Goal: Task Accomplishment & Management: Complete application form

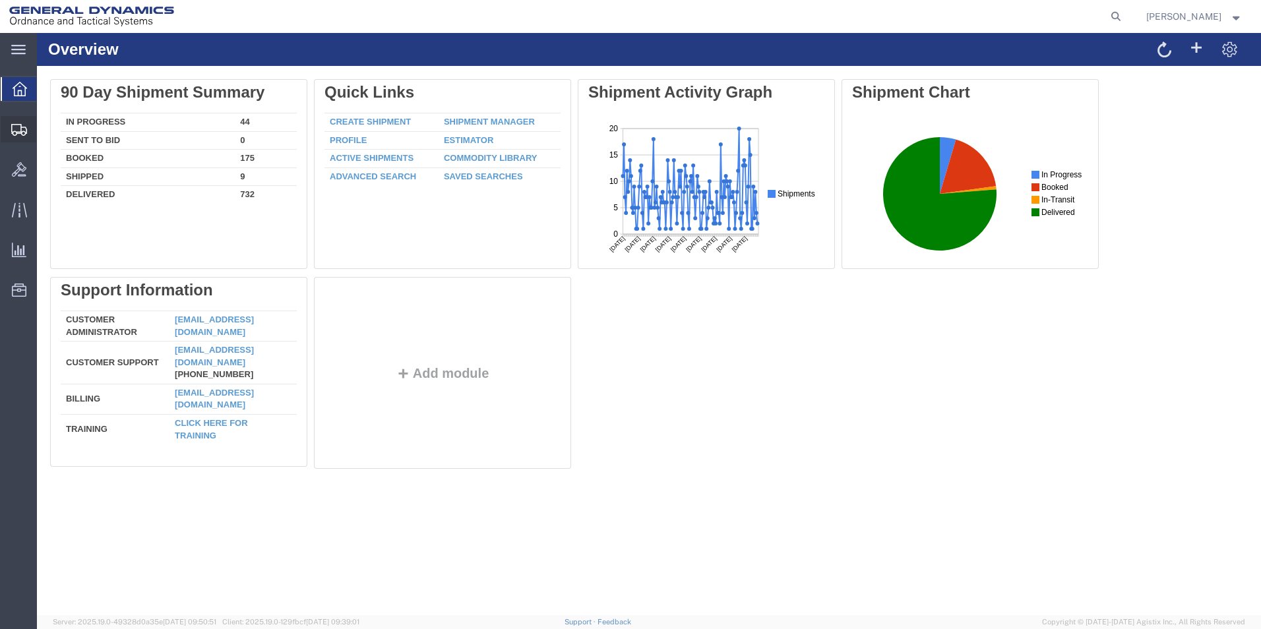
click at [0, 0] on span "Create Shipment" at bounding box center [0, 0] width 0 height 0
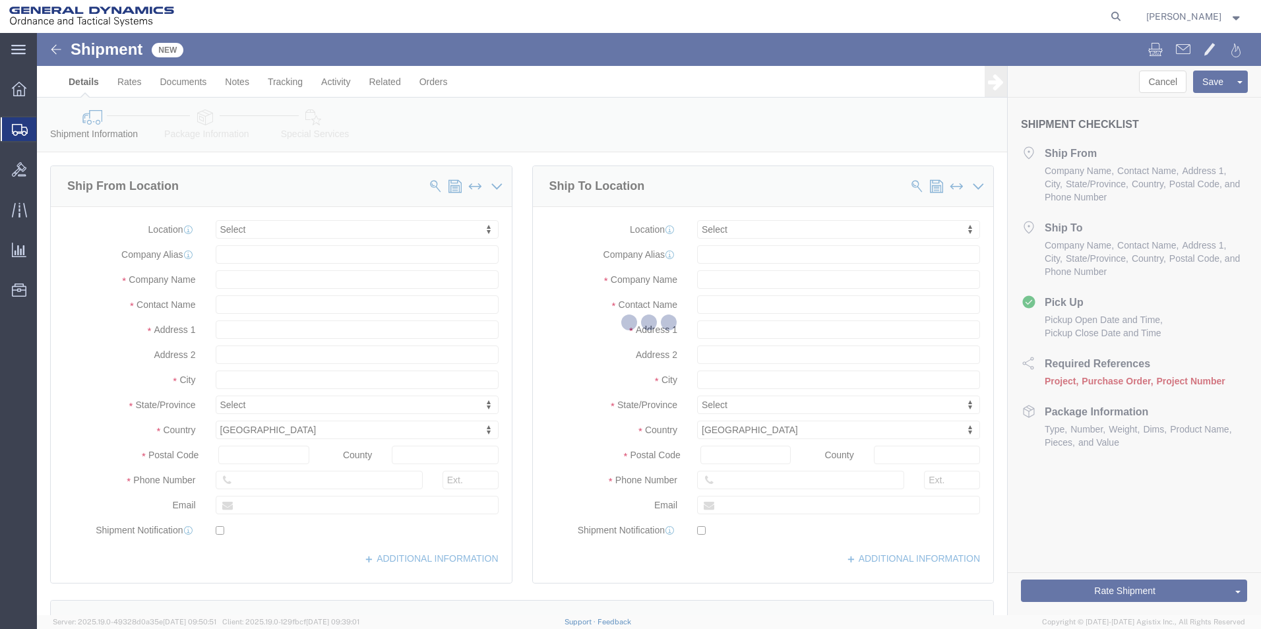
select select
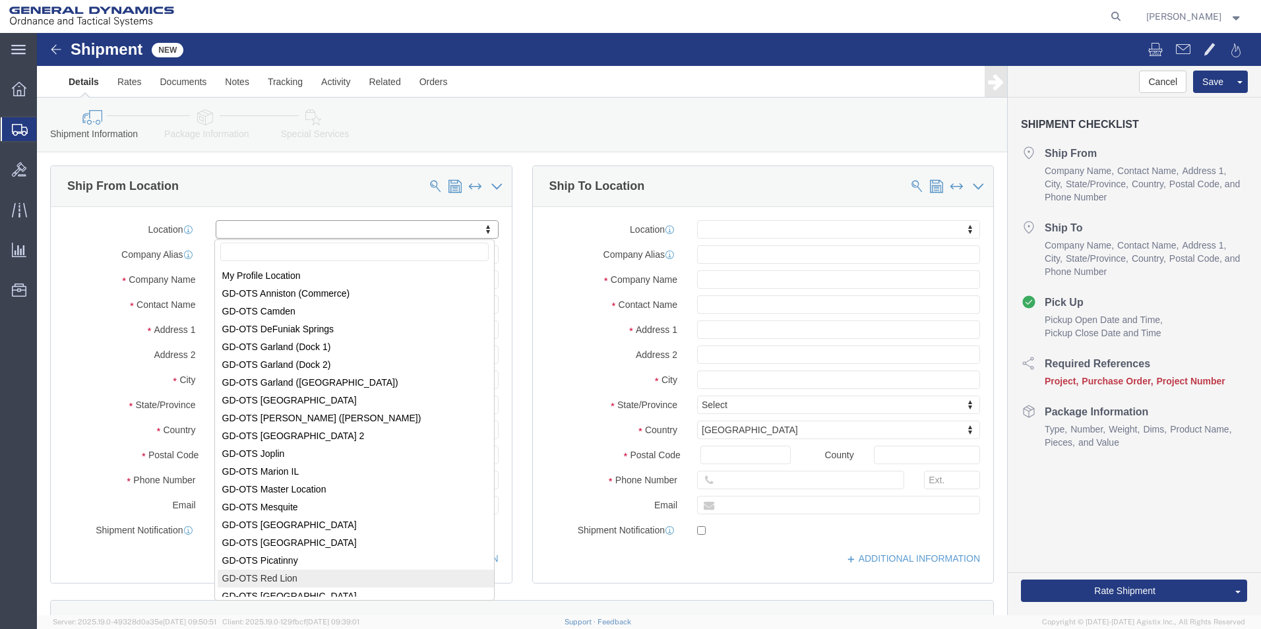
select select "310"
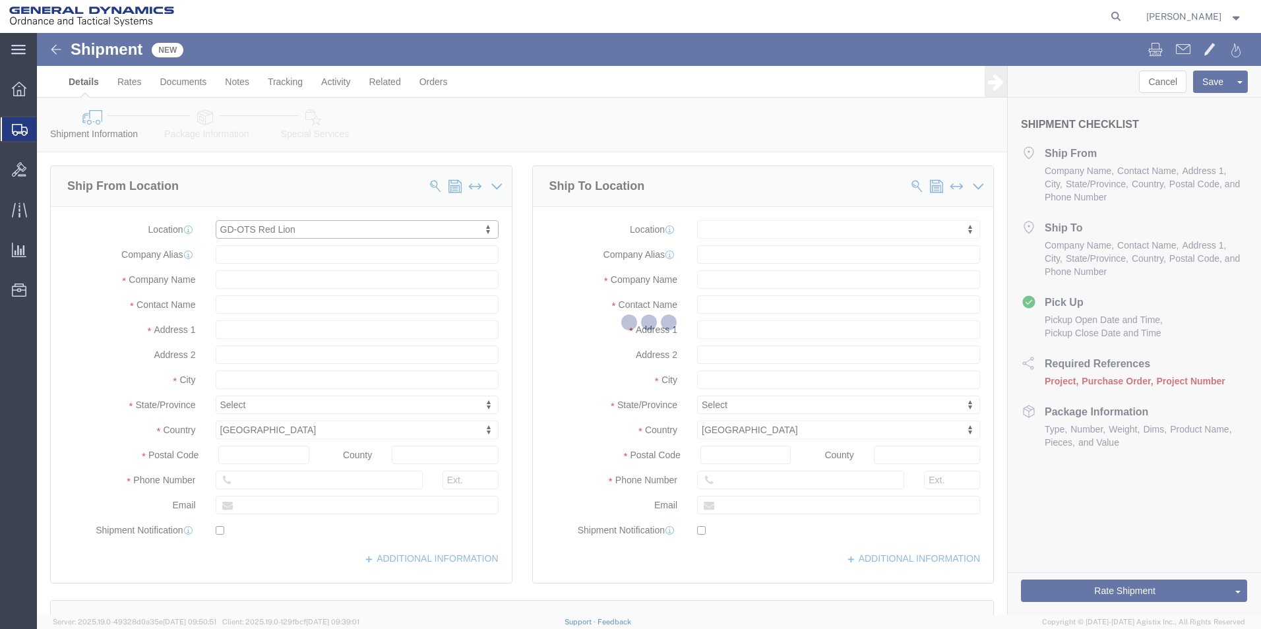
type input "[STREET_ADDRESS]"
type input "17356"
type input "[PHONE_NUMBER]"
type input "REDLPAHIG0"
type input "General Dynamics - OTS"
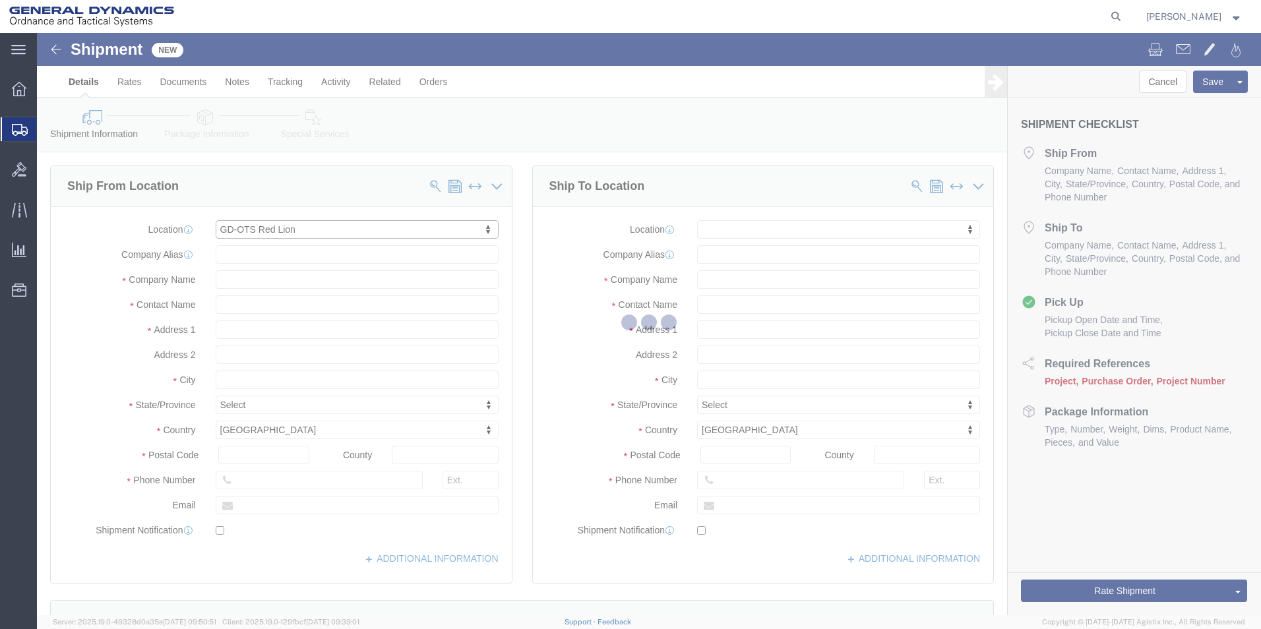
type input "Red Lion"
select select "PA"
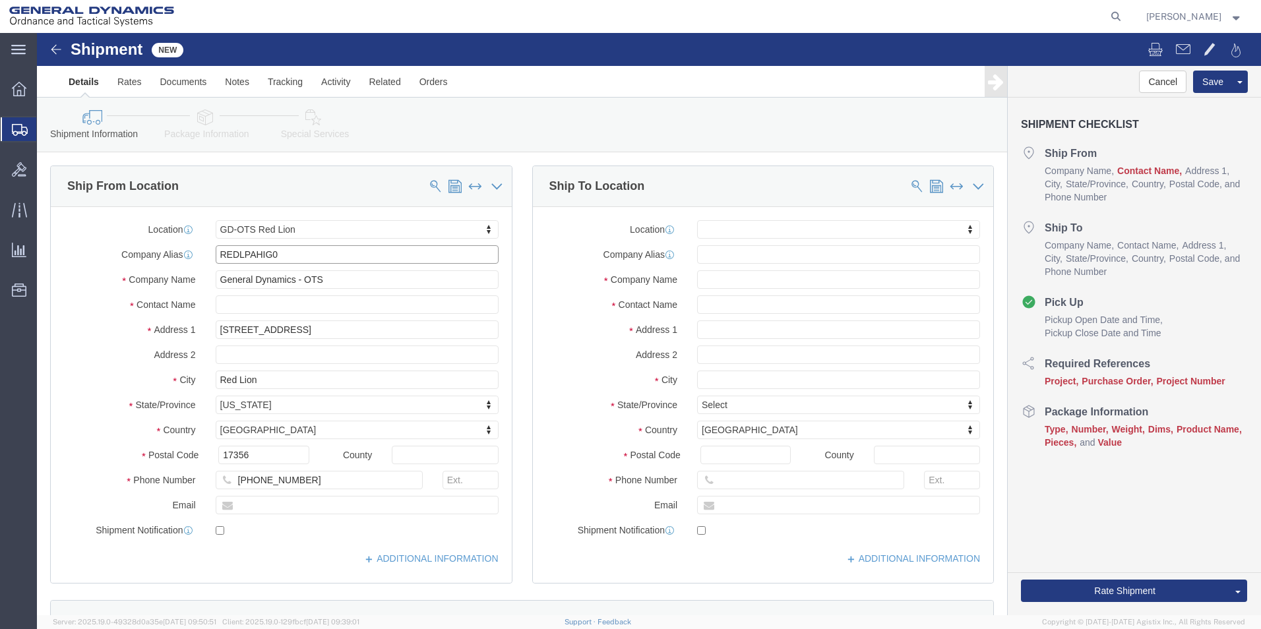
drag, startPoint x: 274, startPoint y: 222, endPoint x: 115, endPoint y: 224, distance: 158.3
click div "Company Alias REDLPAHIG0"
click input "text"
type input "b"
type input "[PERSON_NAME] [PERSON_NAME]"
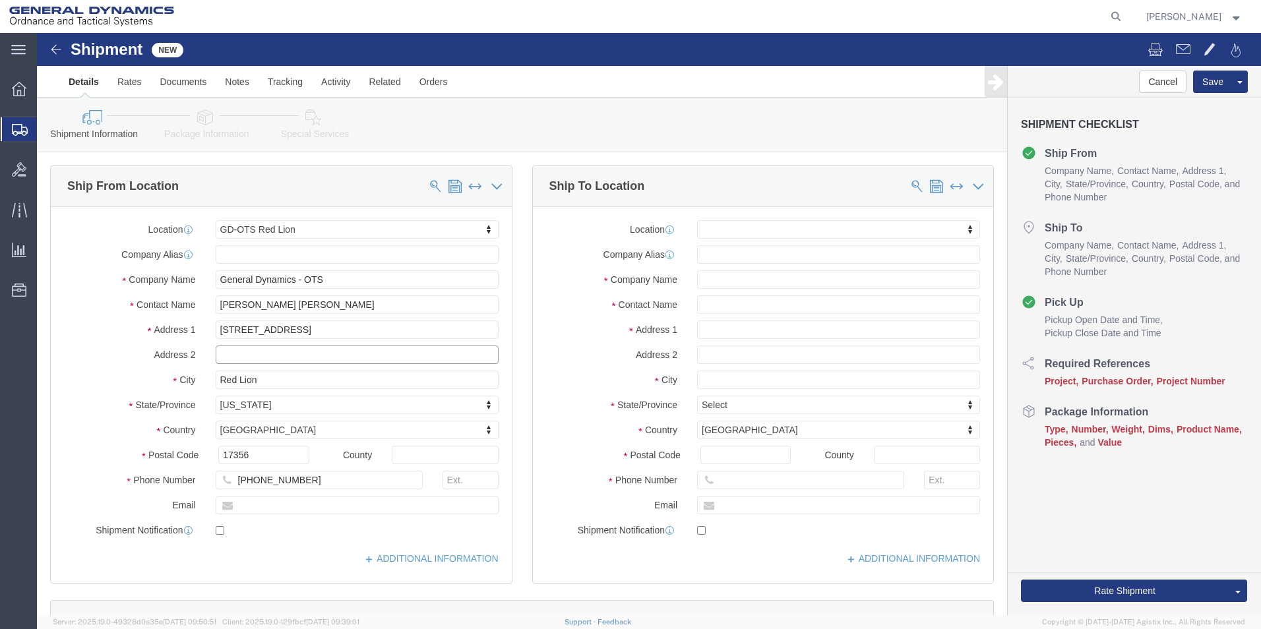
click input "text"
type input "BUILDING 1"
click input "text"
type input "[EMAIL_ADDRESS][DOMAIN_NAME]"
checkbox input "true"
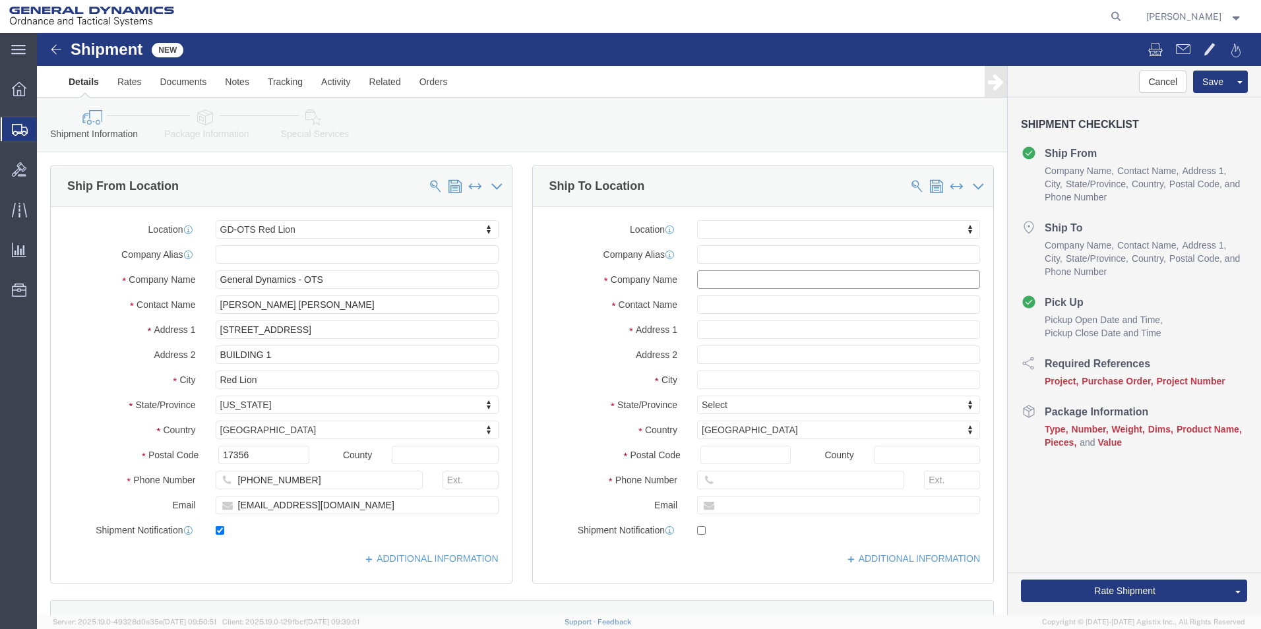
click input "text"
type input "ANOPLAT"
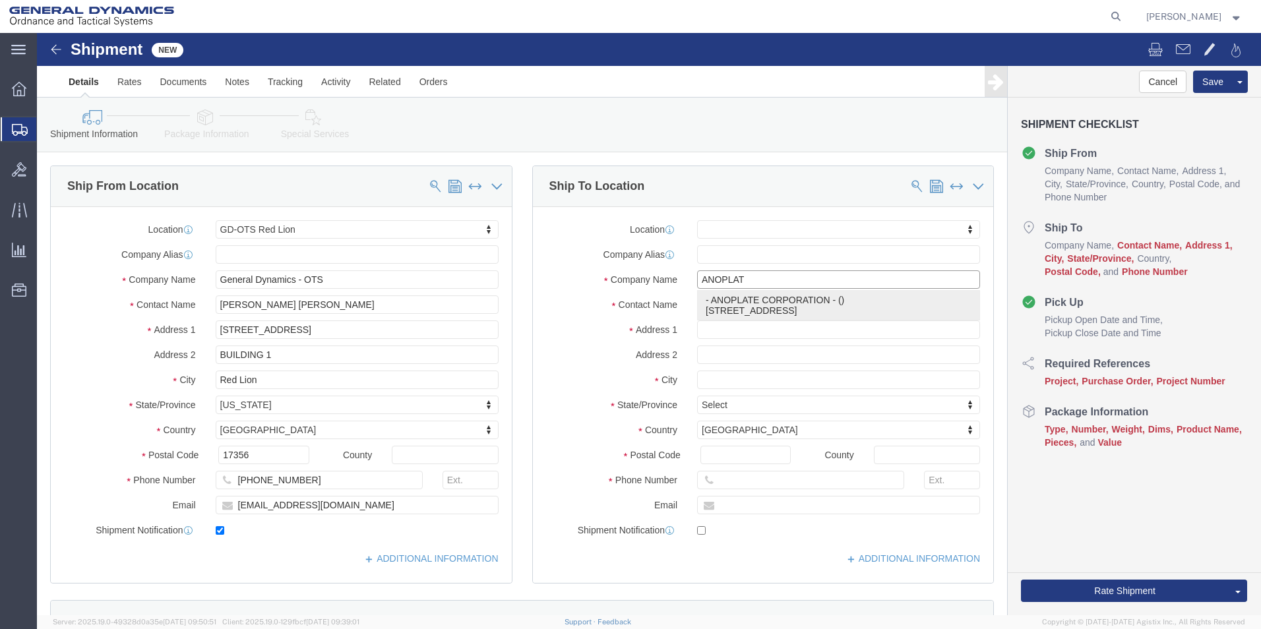
click p "- ANOPLATE CORPORATION - () [STREET_ADDRESS]"
select select
type input "[STREET_ADDRESS]"
type input "13204"
type input "3154716143"
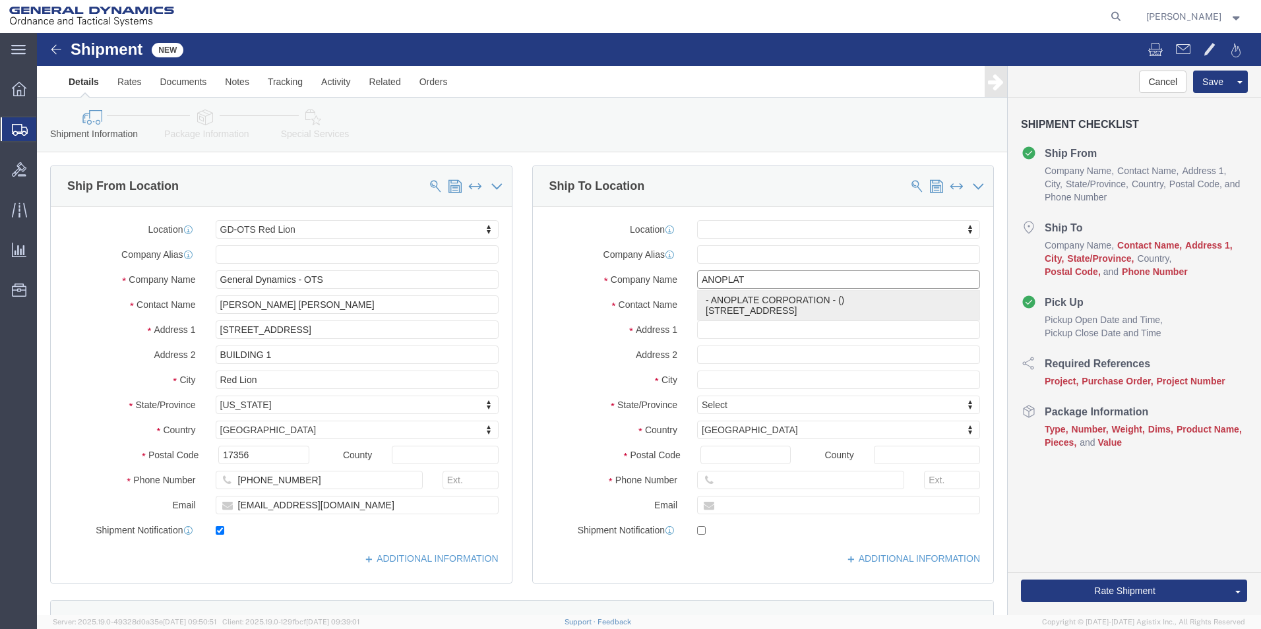
type input "ANOPLATE CORPORATION"
type input "[GEOGRAPHIC_DATA]"
select select "NY"
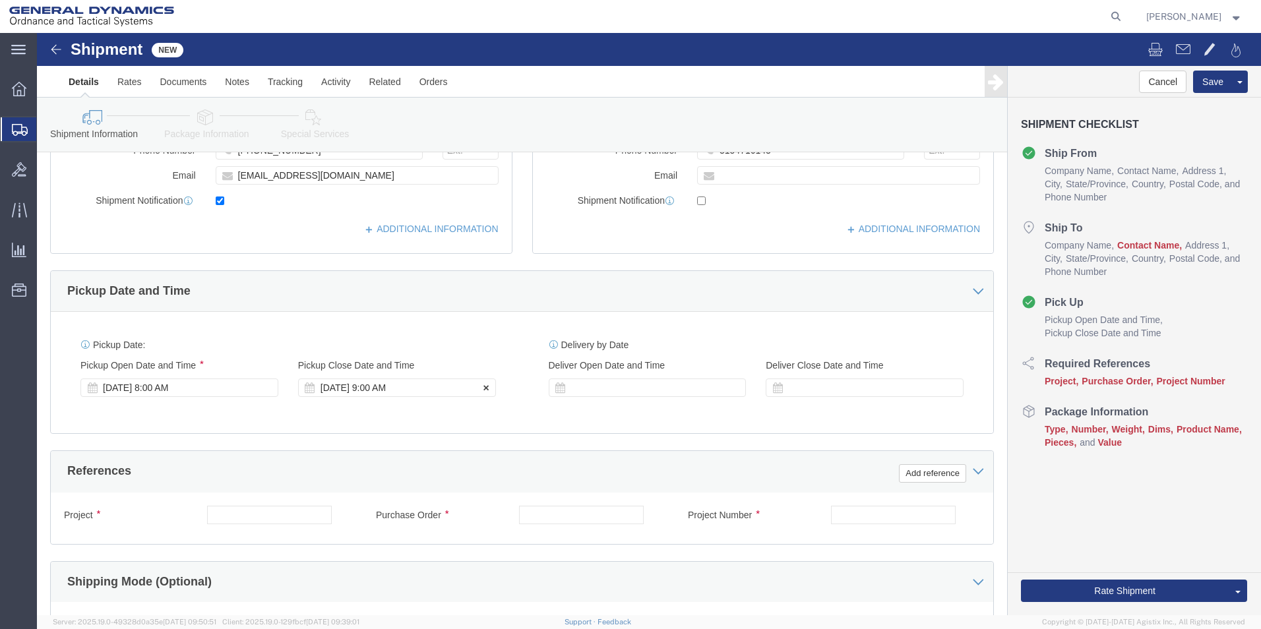
type input "ANOPLATE CORPORATION"
click div "[DATE] 9:00 AM"
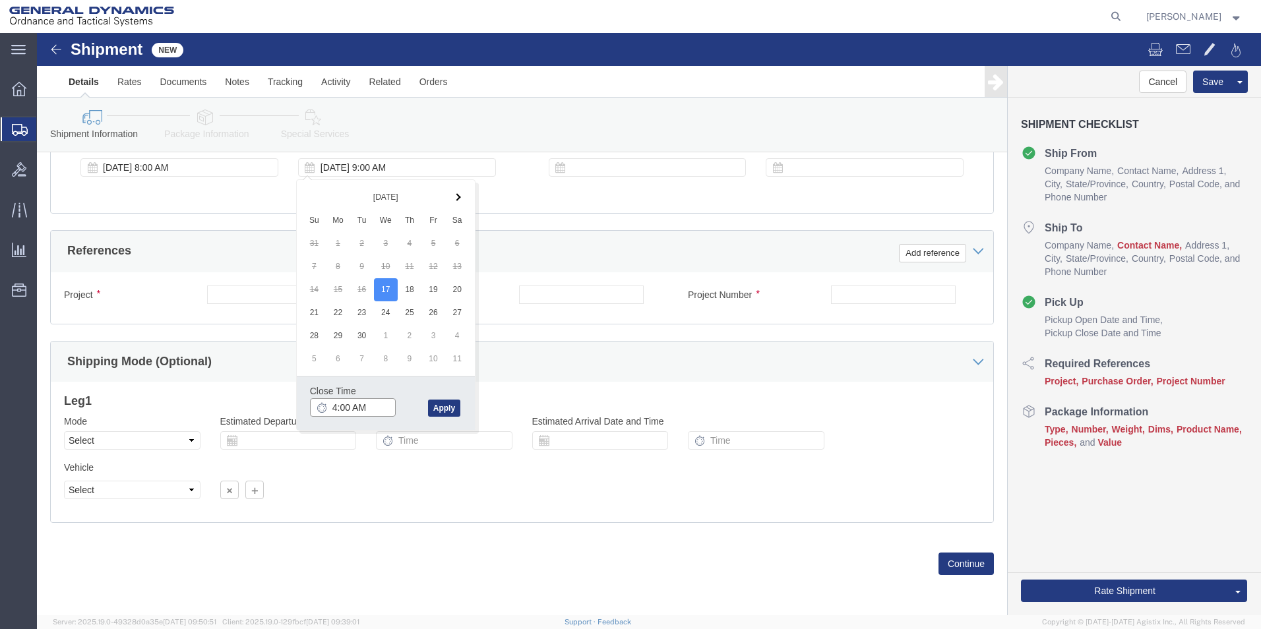
click input "4:00 AM"
click input "4:30 AM"
type input "4:30 PM"
click button "Apply"
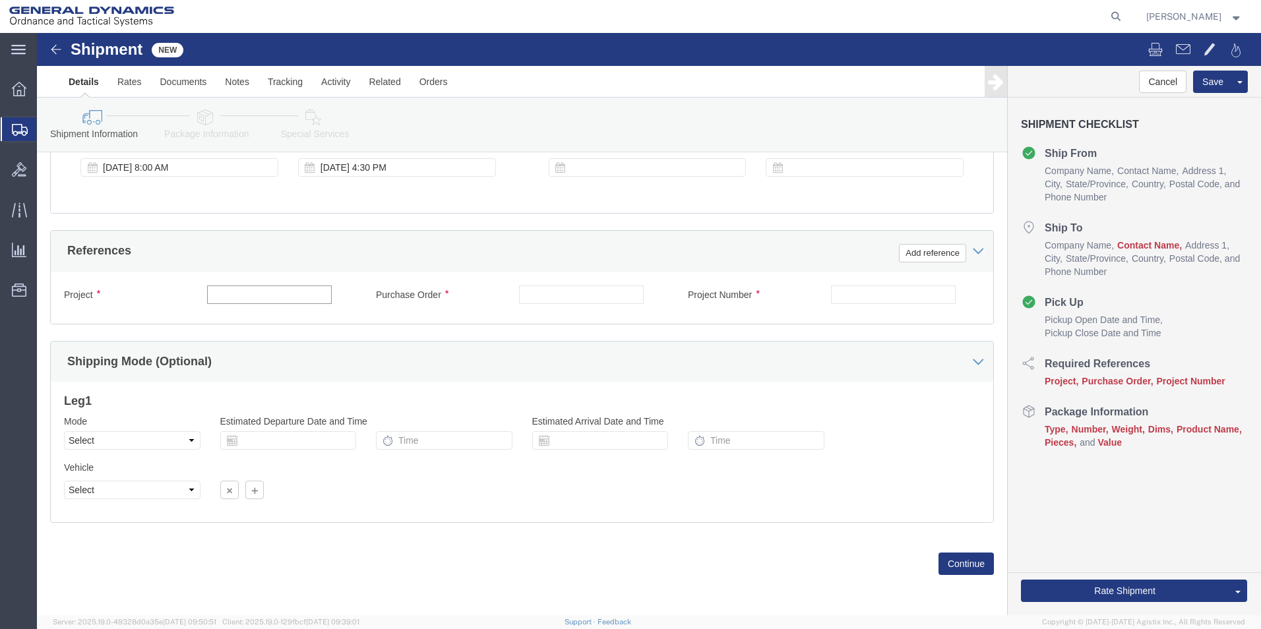
click input "text"
type input "64223"
click input "text"
type input "140874"
click input "text"
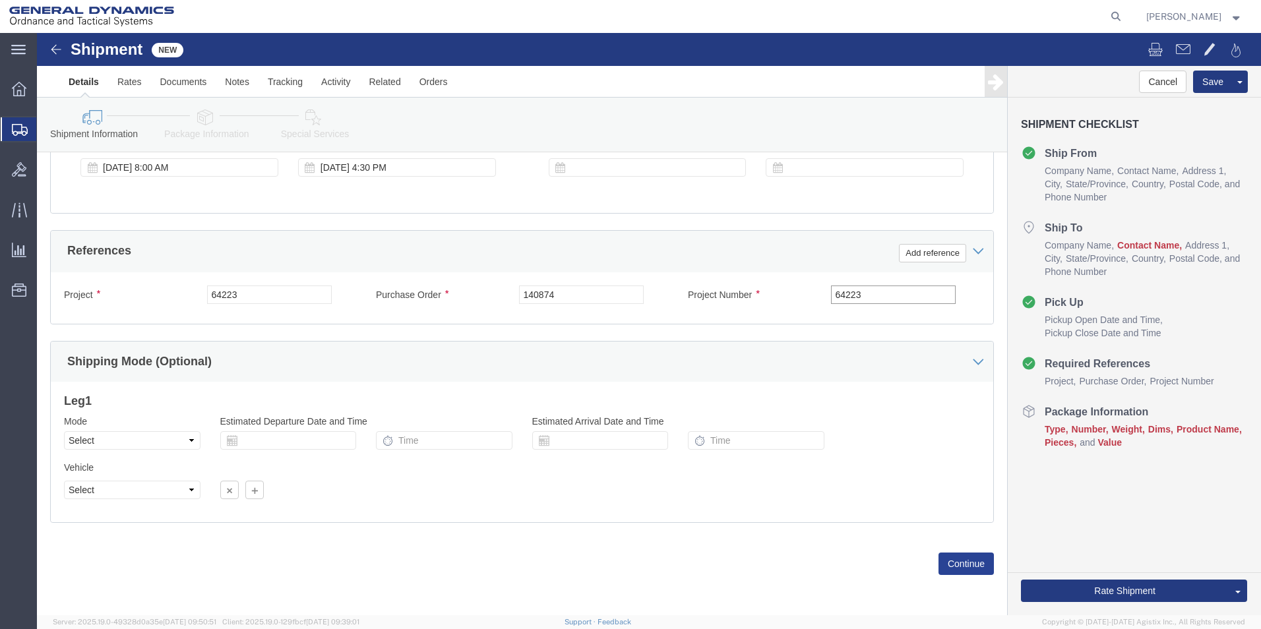
type input "64223"
click button "Continue"
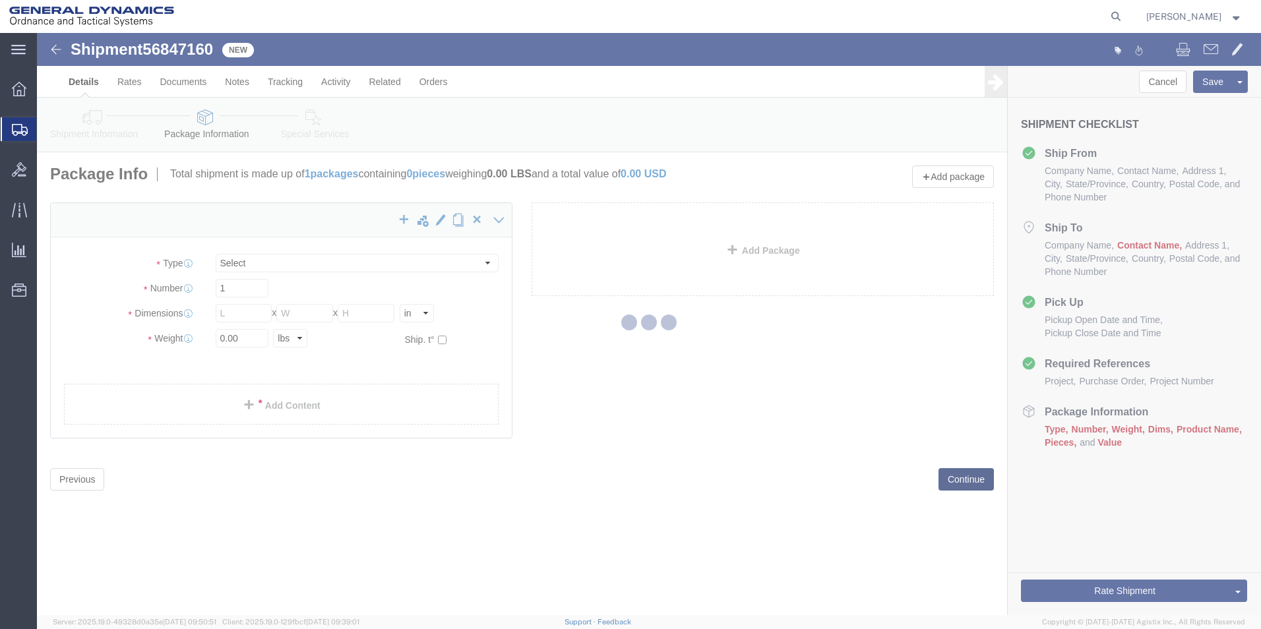
select select "CBOX"
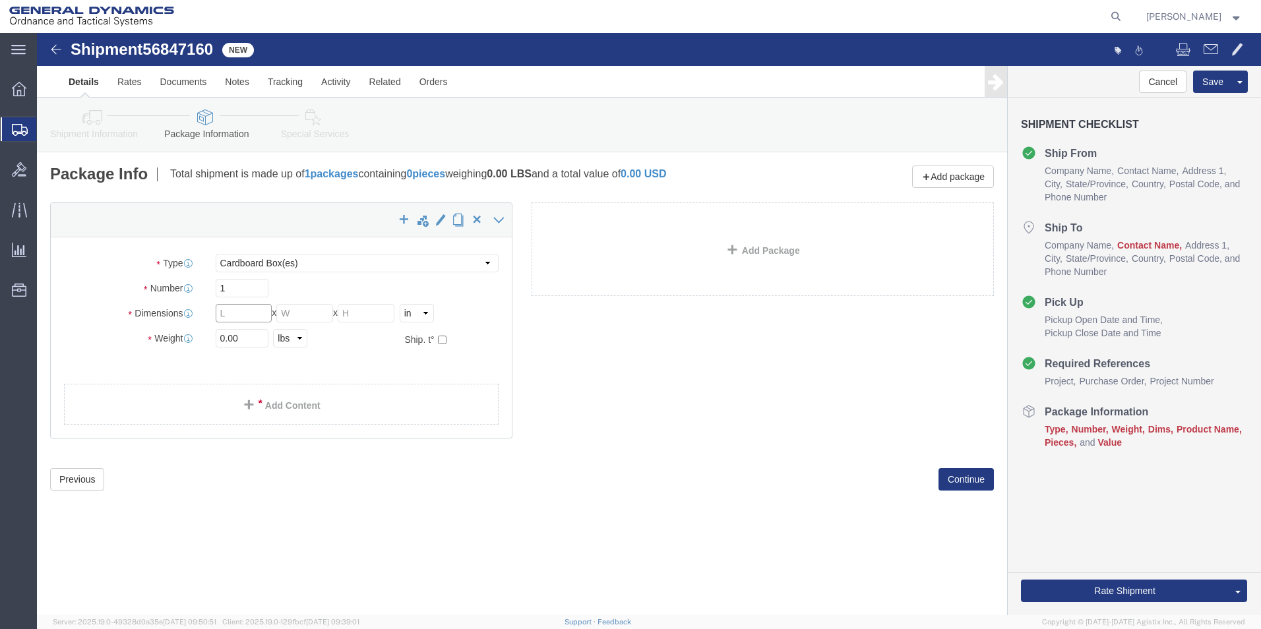
click input "text"
type input "42"
click input "text"
type input "42"
click input "text"
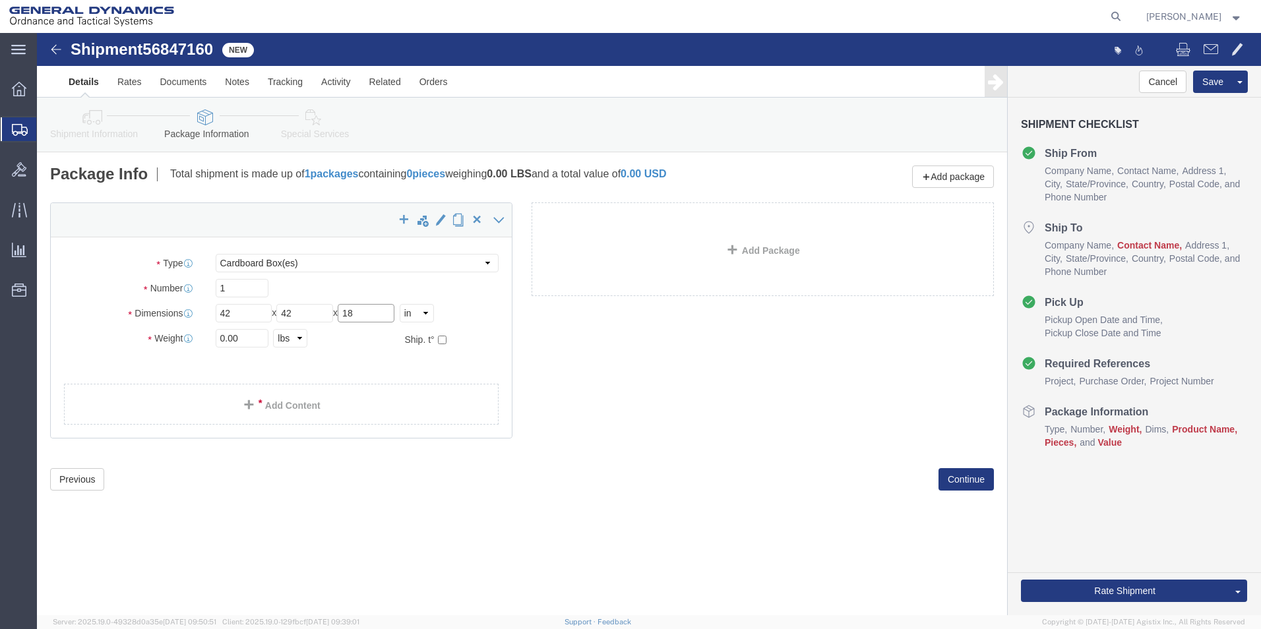
type input "18"
drag, startPoint x: 183, startPoint y: 306, endPoint x: 164, endPoint y: 305, distance: 19.8
click div "Weight 0.00 Select kgs lbs Ship. t°"
type input "430.00"
click link "Add Content"
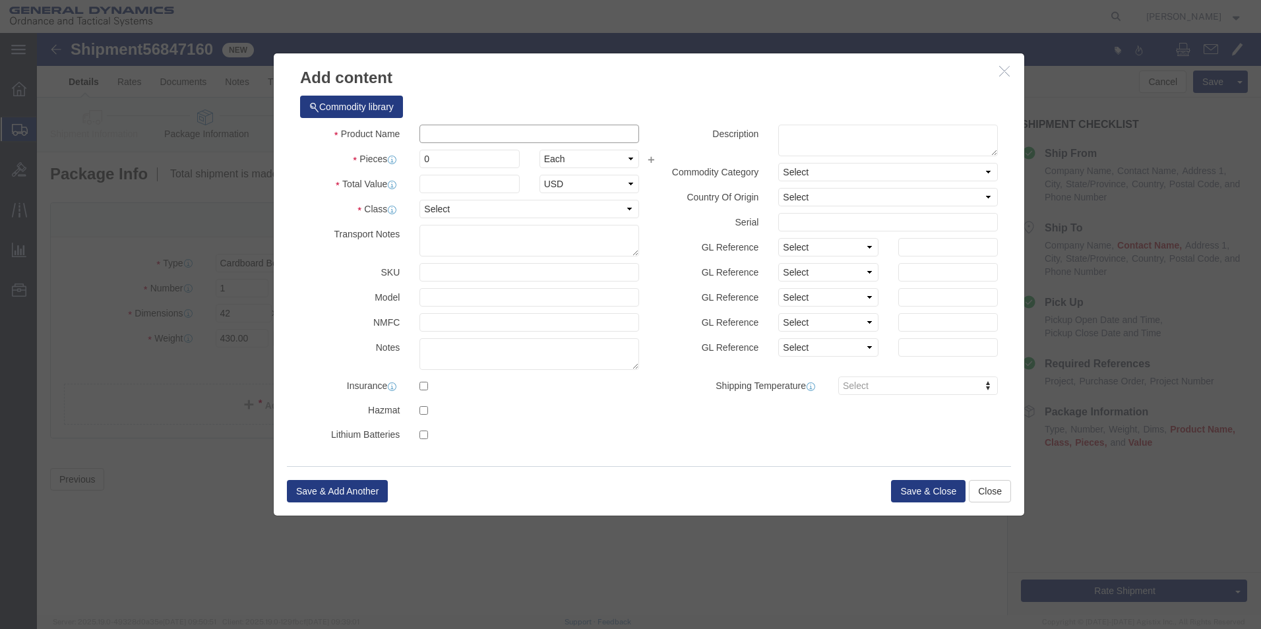
drag, startPoint x: 580, startPoint y: 135, endPoint x: 544, endPoint y: 102, distance: 49.5
click input "text"
type input "PIN, HEADED"
drag, startPoint x: 429, startPoint y: 127, endPoint x: 169, endPoint y: 119, distance: 260.7
click div "Add content Commodity library Product Name PIN, HEADED Pieces 0 Select Bag Barr…"
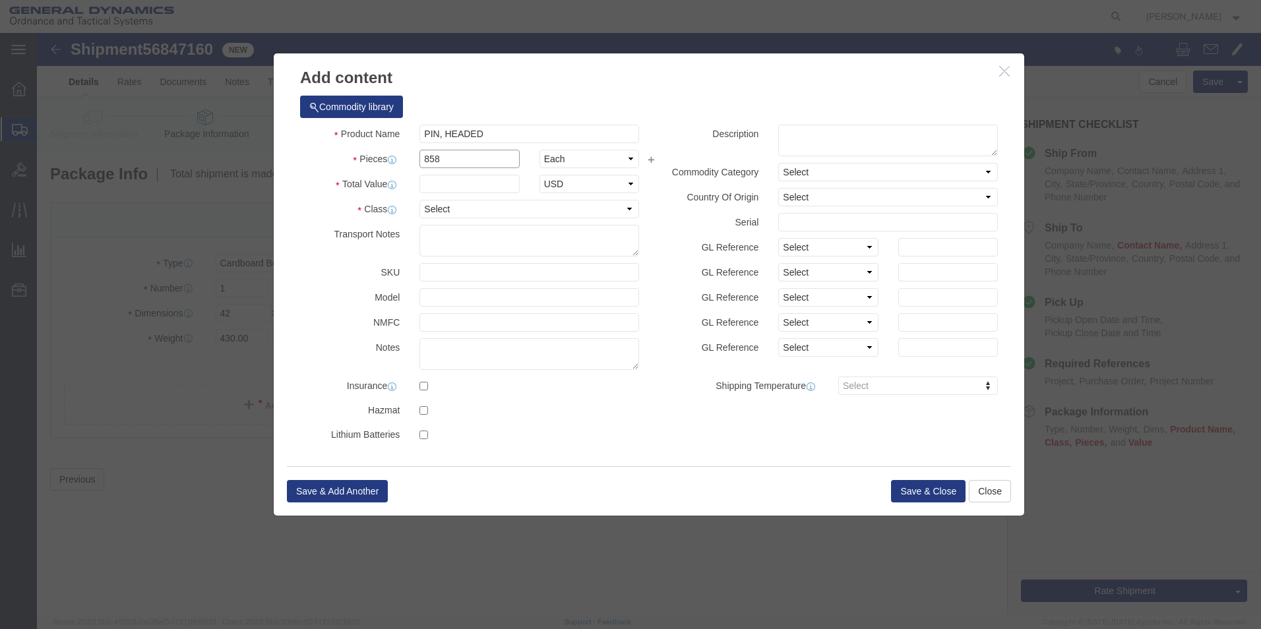
type input "858"
click input "text"
type input "100"
click div "Commodity library"
click select "Select 50 55 60 65 70 85 92.5 100 125 175 250 300 400"
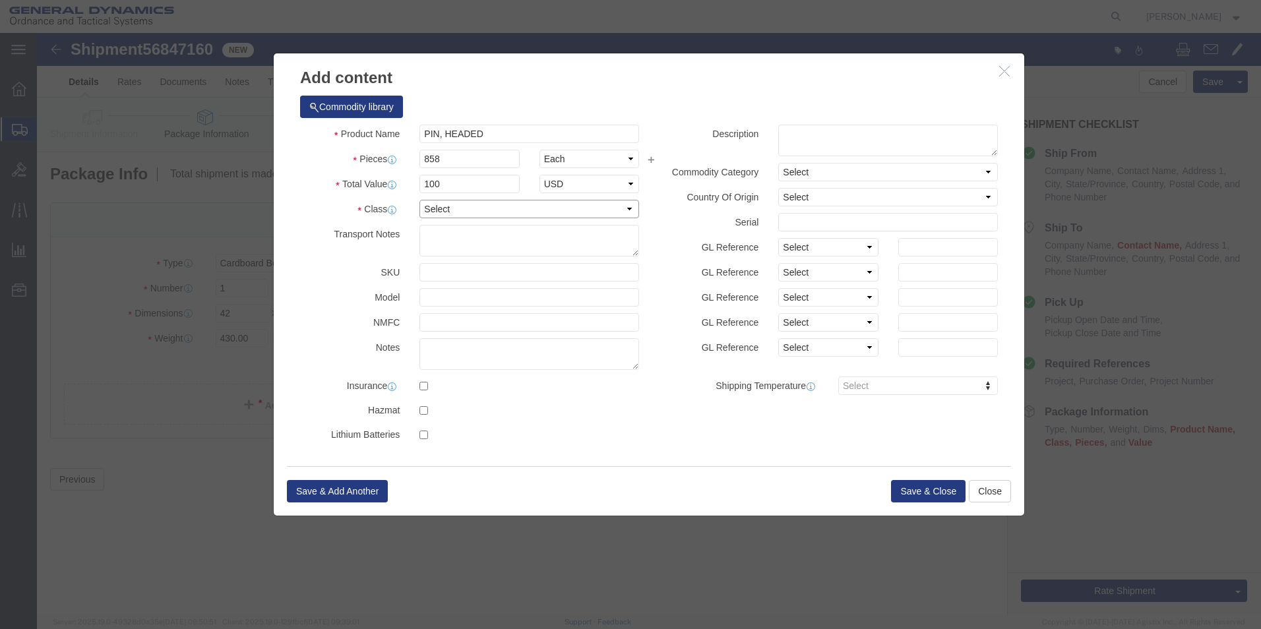
select select "70"
click select "Select 50 55 60 65 70 85 92.5 100 125 175 250 300 400"
click textarea
type textarea "ALUMINUM MACHINE PARTS"
click button "Save & Close"
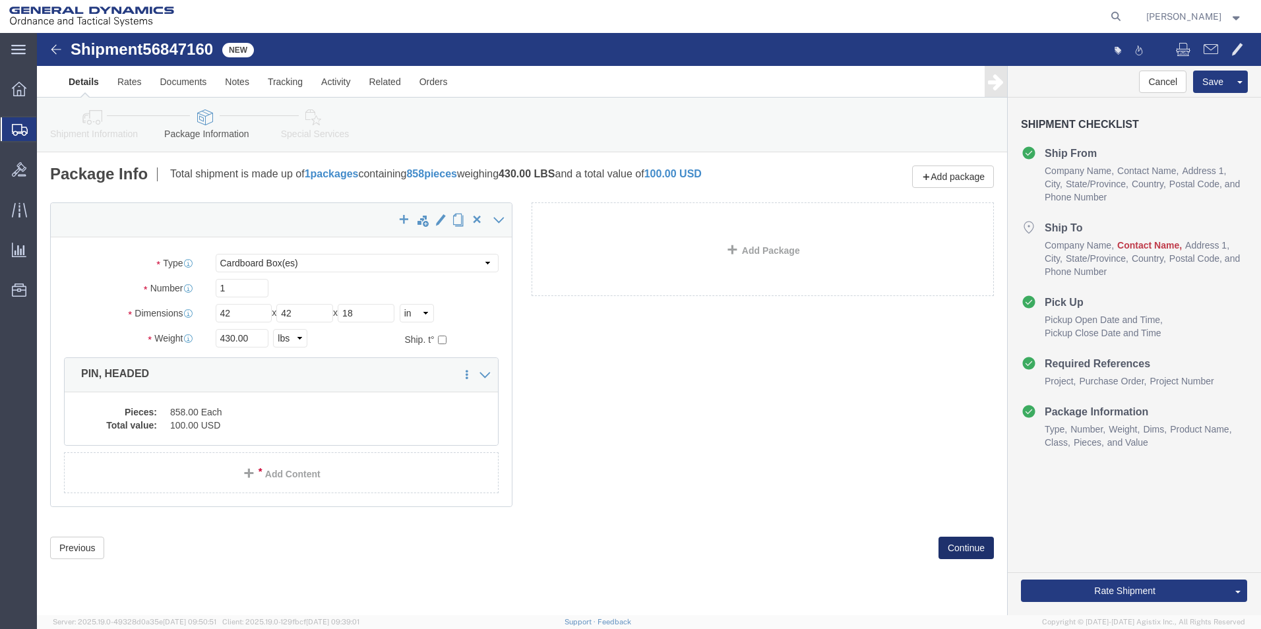
click button "Continue"
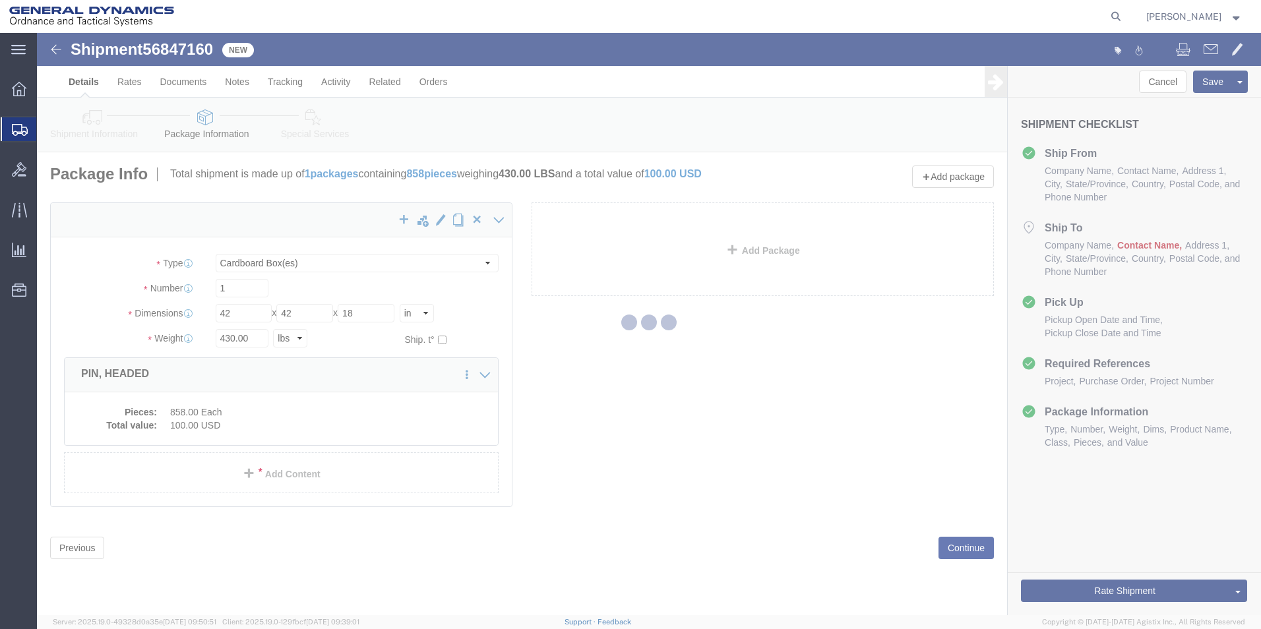
select select
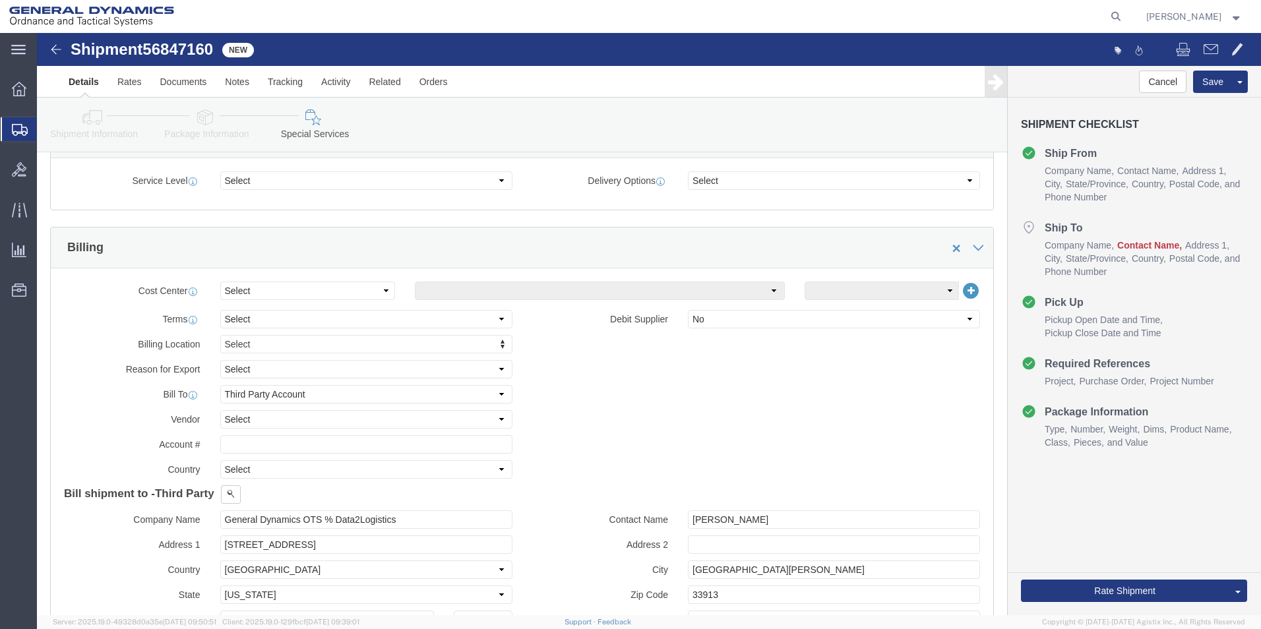
scroll to position [528, 0]
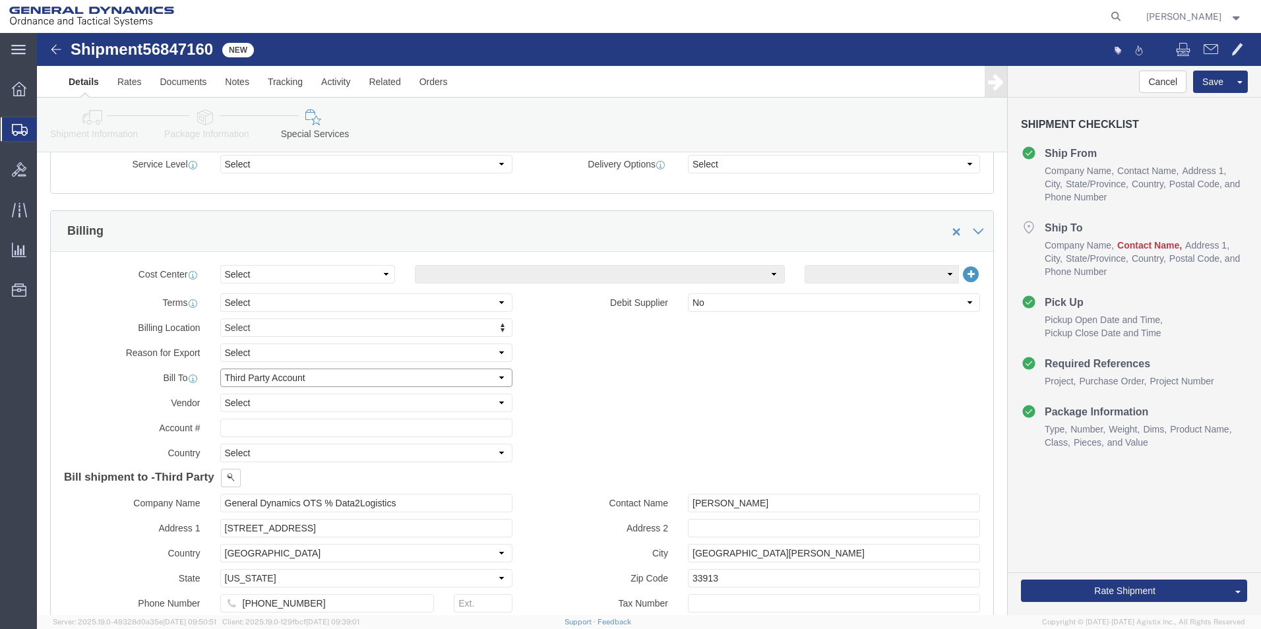
drag, startPoint x: 452, startPoint y: 348, endPoint x: 445, endPoint y: 346, distance: 6.7
click select "Select Recipient Account Sender/Shipper Third Party Account"
select select "RCPN"
click select "Select Recipient Account Sender/Shipper Third Party Account"
type input "ANOPLATE CORPORATION"
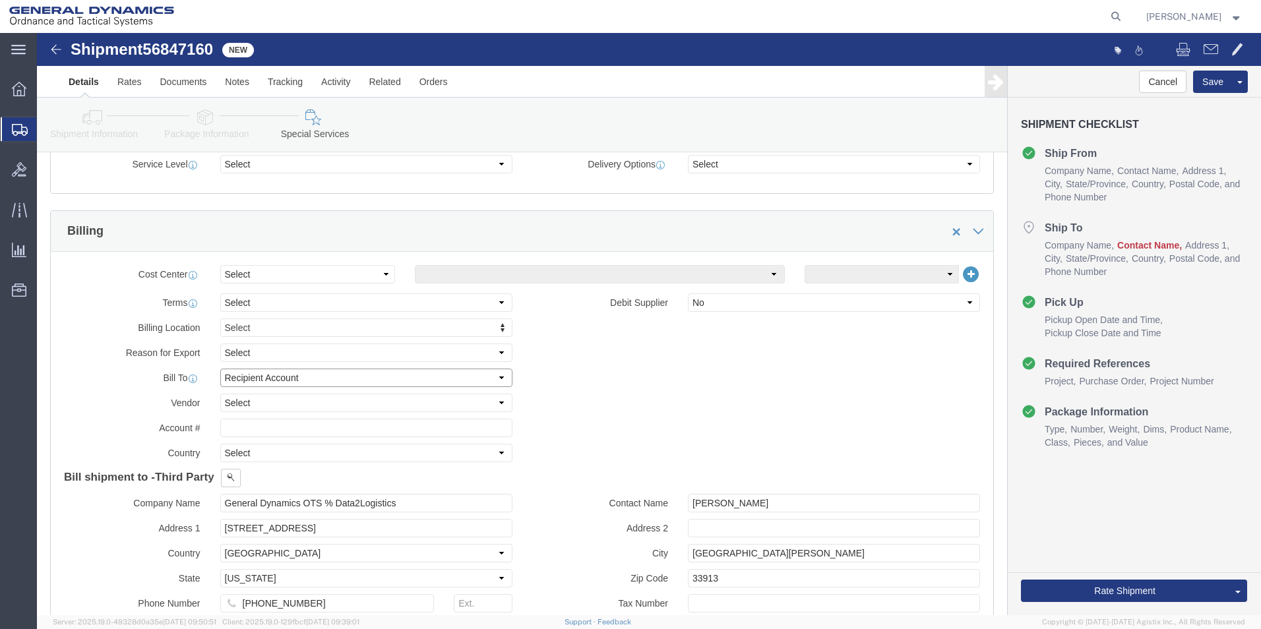
type input "[STREET_ADDRESS]"
select select "US"
select select "NY"
type input "3154716143"
type input "[GEOGRAPHIC_DATA]"
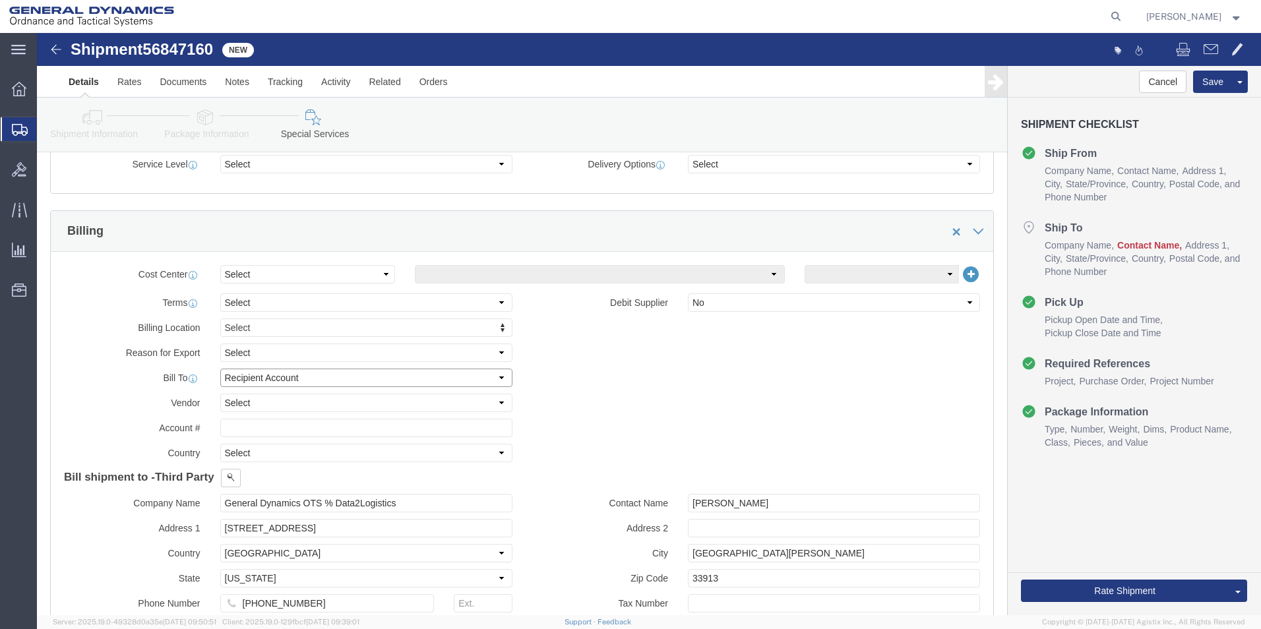
type input "13204"
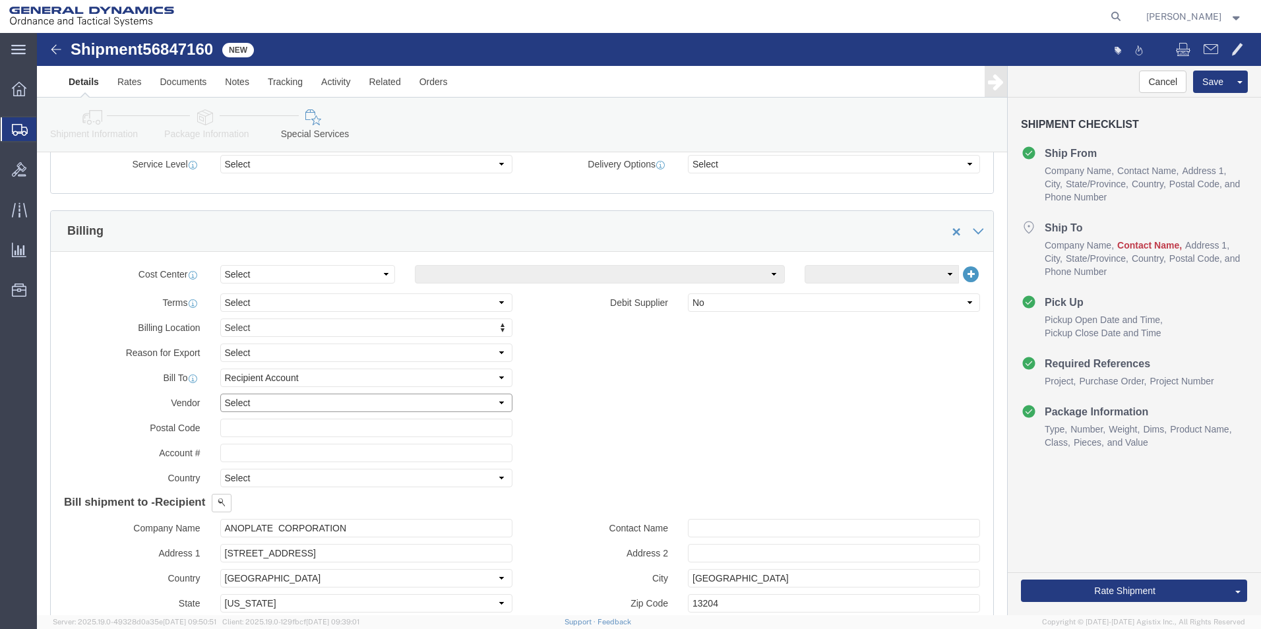
drag, startPoint x: 449, startPoint y: 365, endPoint x: 402, endPoint y: 375, distance: 47.1
click select "Select DHL FedEx Express UPS"
select select "FedEx Express"
click select "Select DHL FedEx Express UPS"
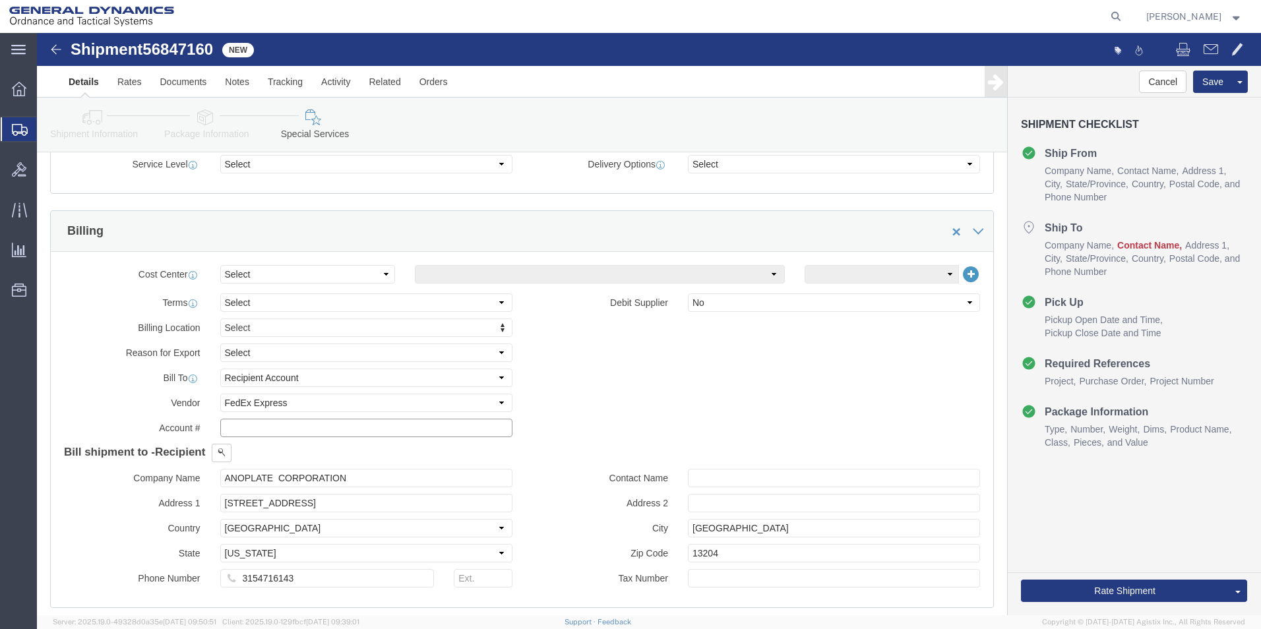
click input "text"
type input "0"
click div "Billing Location Select Select My Profile Location GD-OTS [GEOGRAPHIC_DATA] (Co…"
click select "Select Recipient Account Sender/Shipper Third Party Account"
select select "THRD"
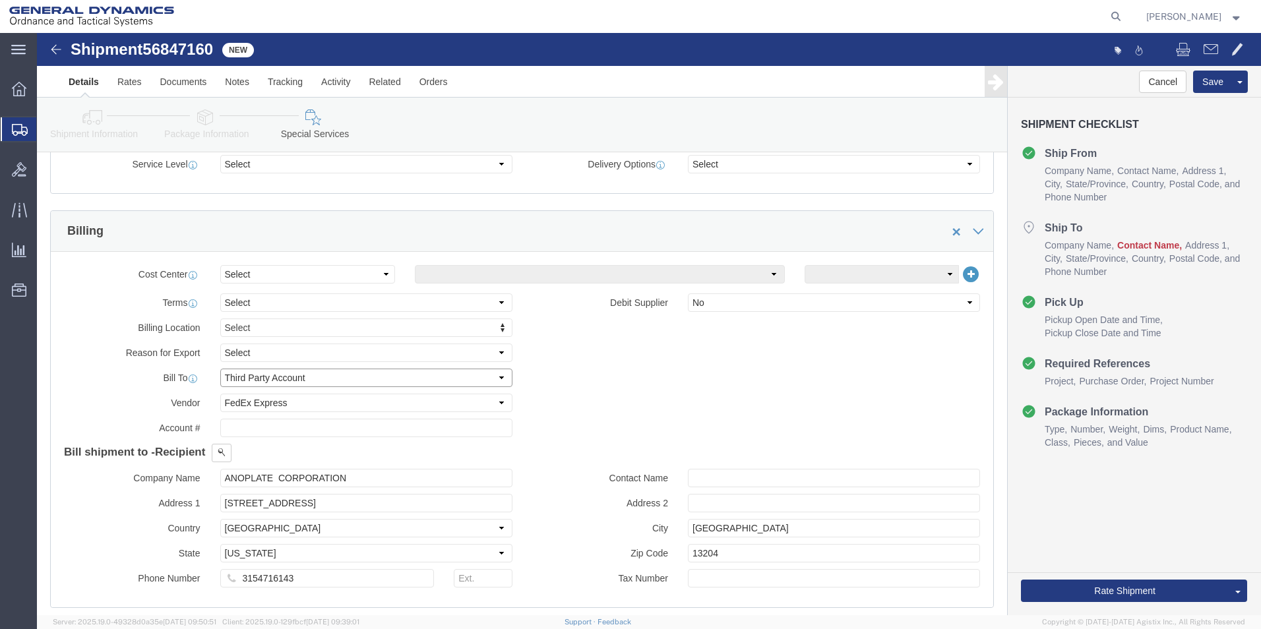
click select "Select Recipient Account Sender/Shipper Third Party Account"
select select
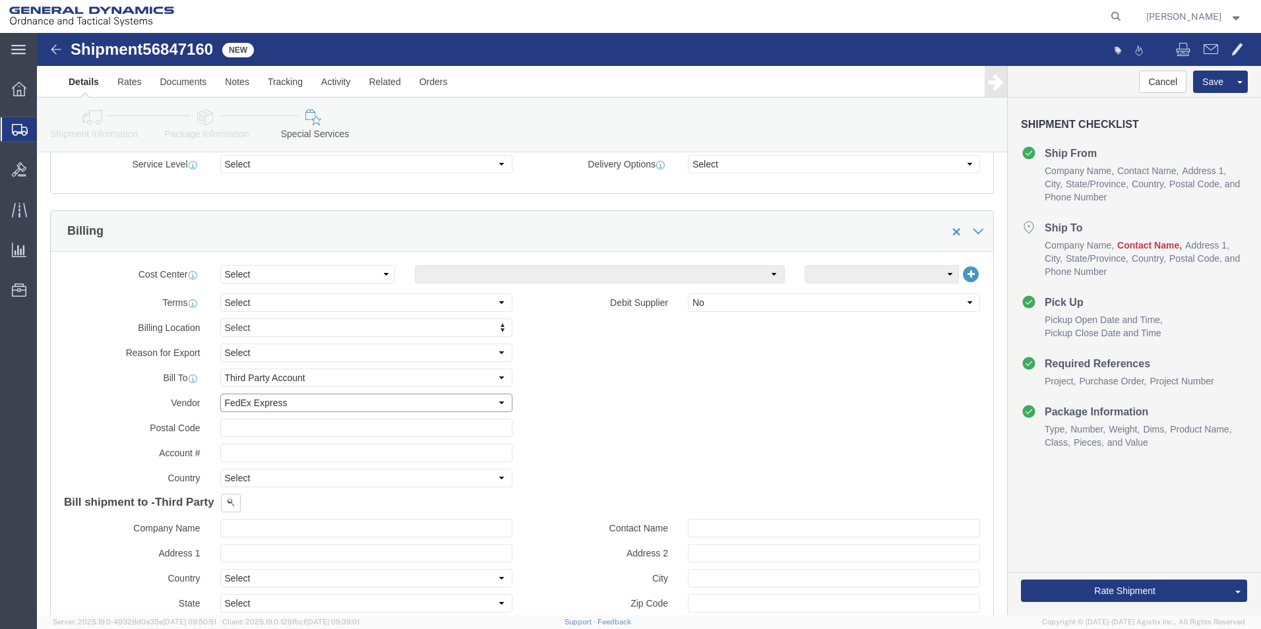
click select "Select DHL FedEx Express UPS"
select select
click select "Select DHL FedEx Express UPS"
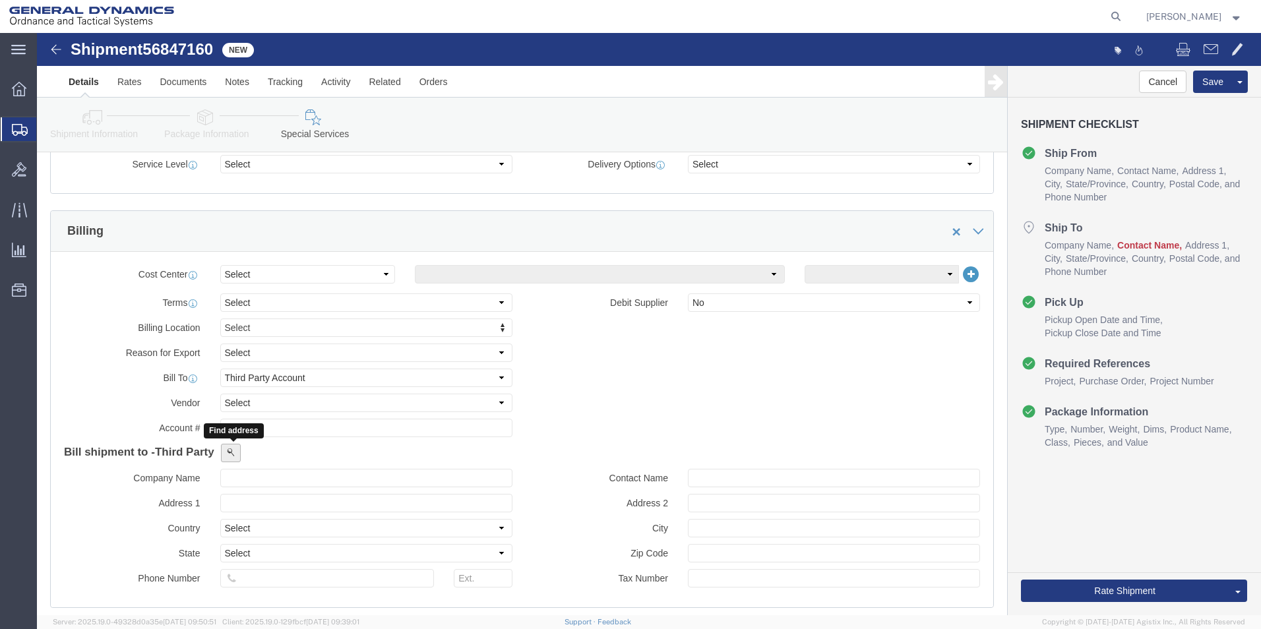
click span
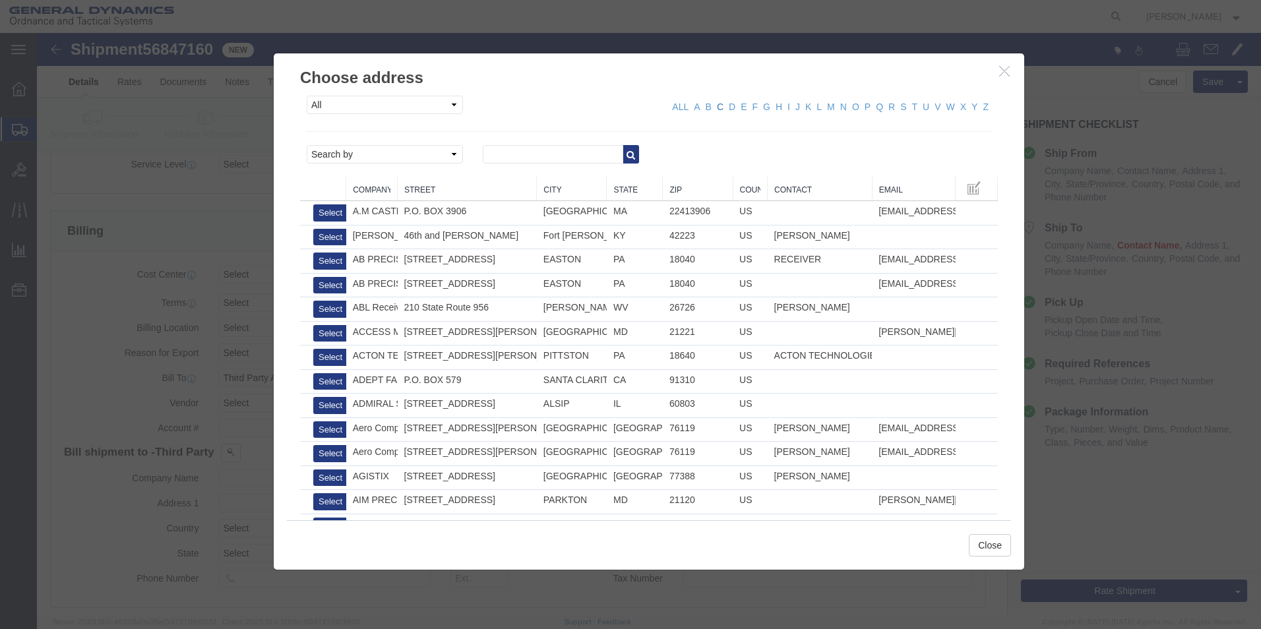
click link "C"
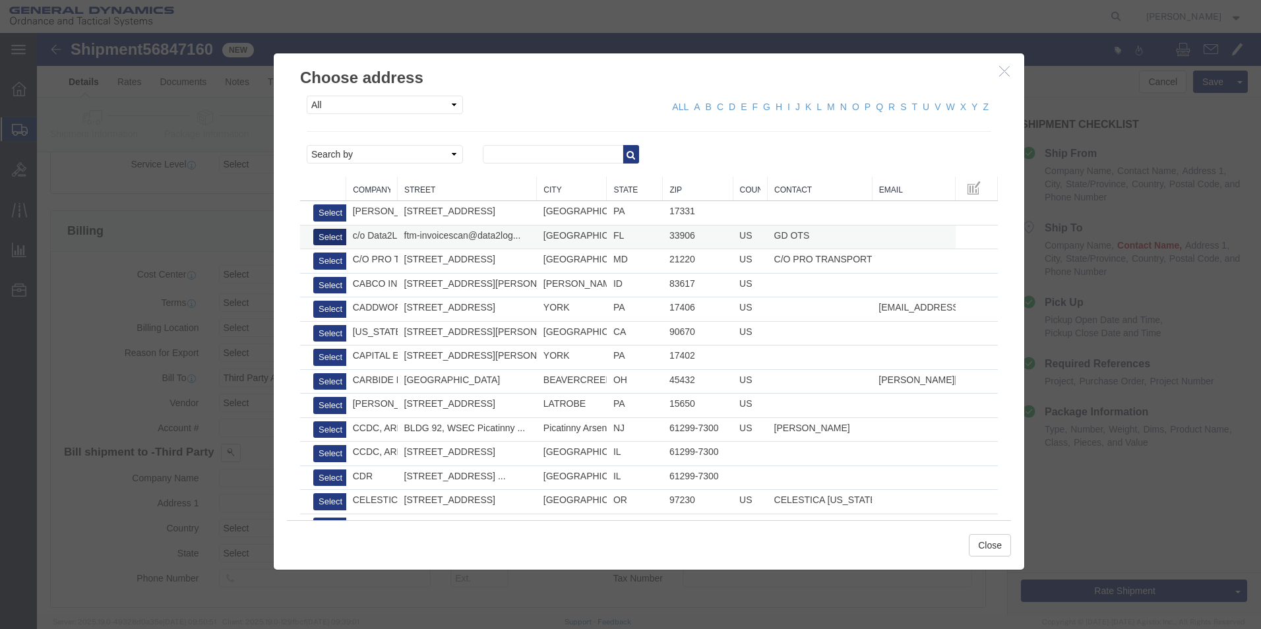
click button "Select"
type input "c/o Data2Logistics"
type input "[EMAIL_ADDRESS][DOMAIN_NAME]"
select select "US"
type input "[PHONE_NUMBER]"
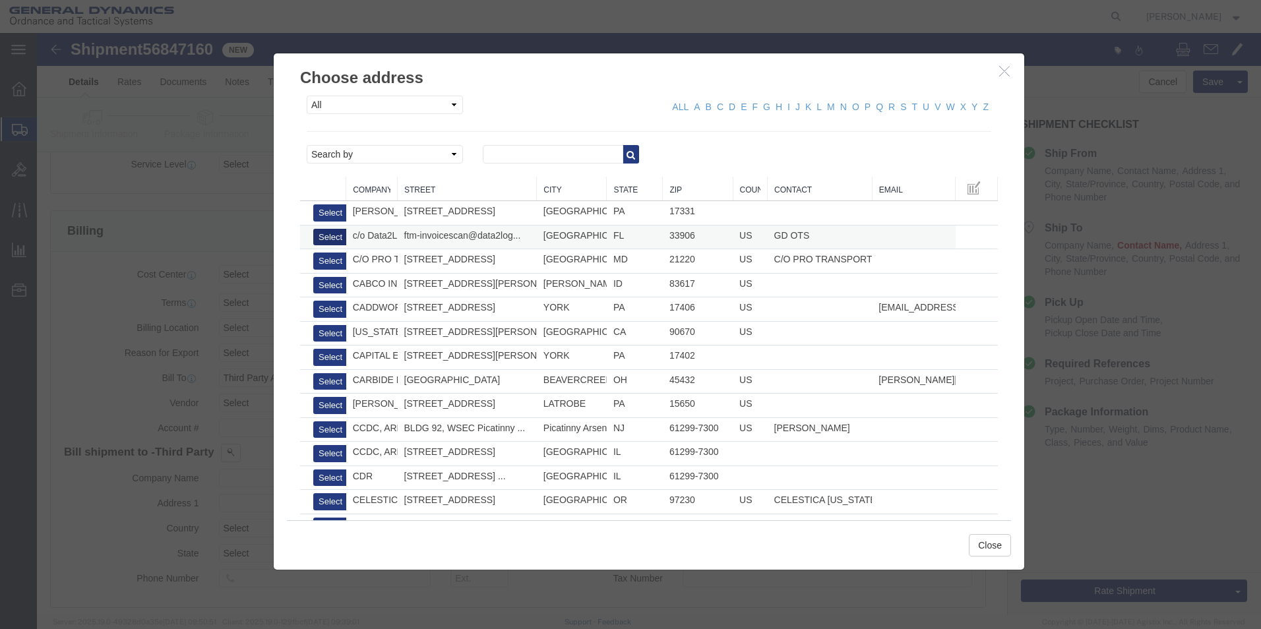
type input "GD OTS"
type input "P.O. Box 61050"
type input "[GEOGRAPHIC_DATA][PERSON_NAME]"
type input "33906"
select select "FL"
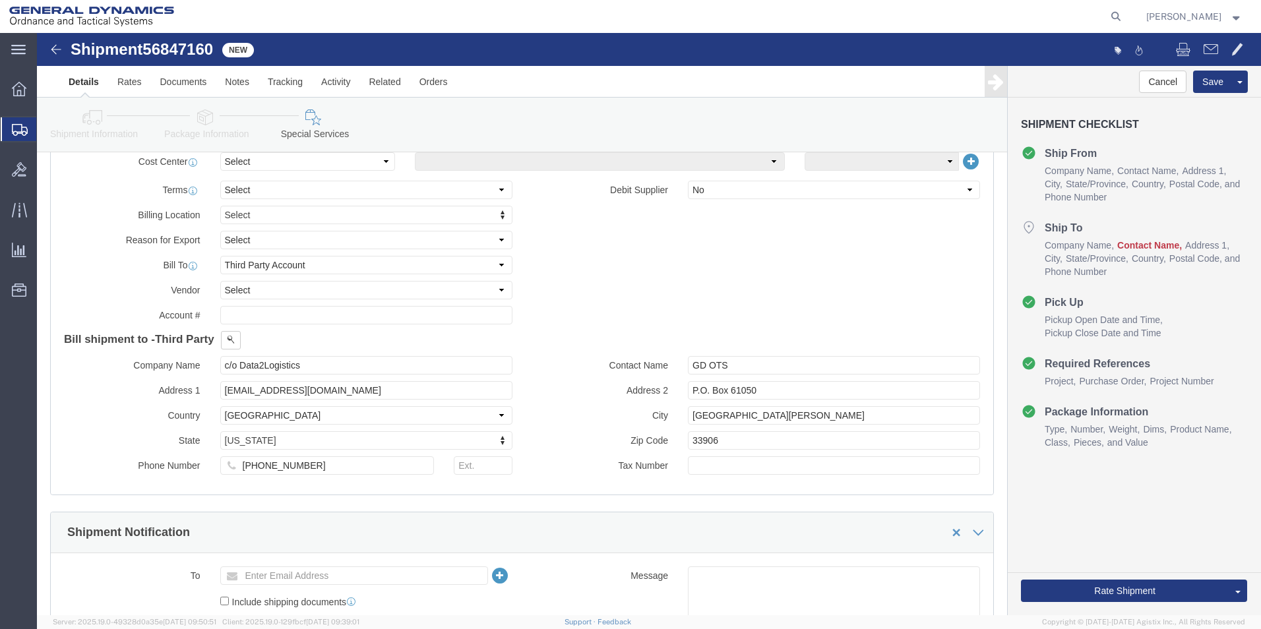
scroll to position [660, 0]
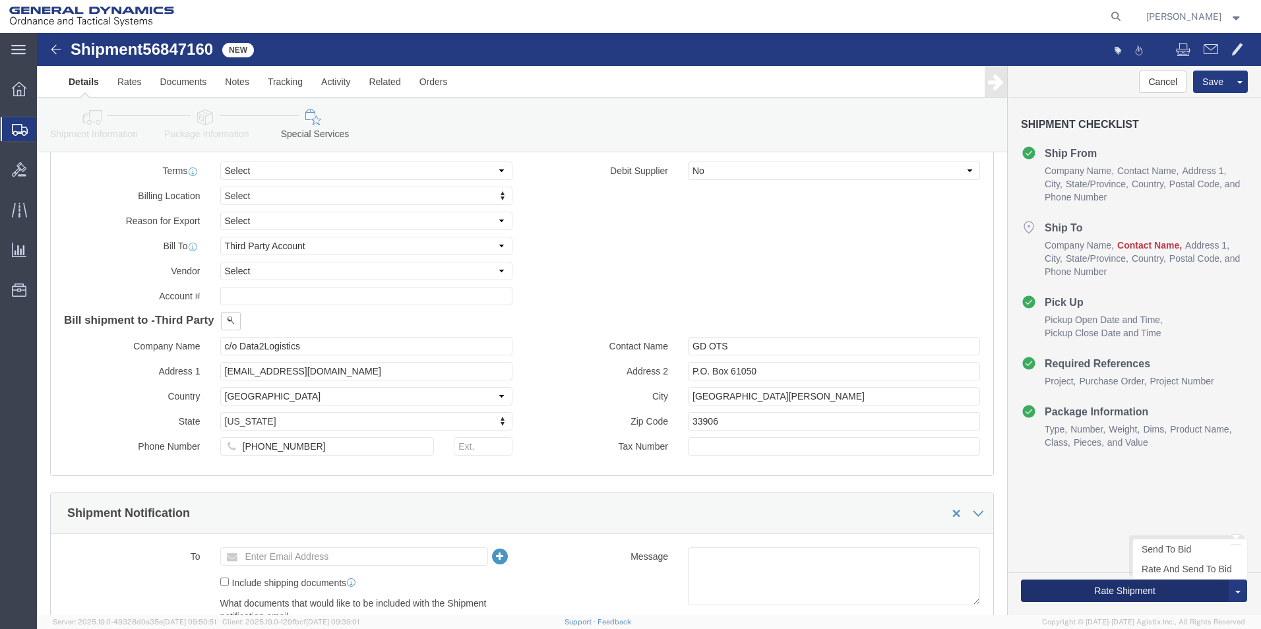
click button "Rate Shipment"
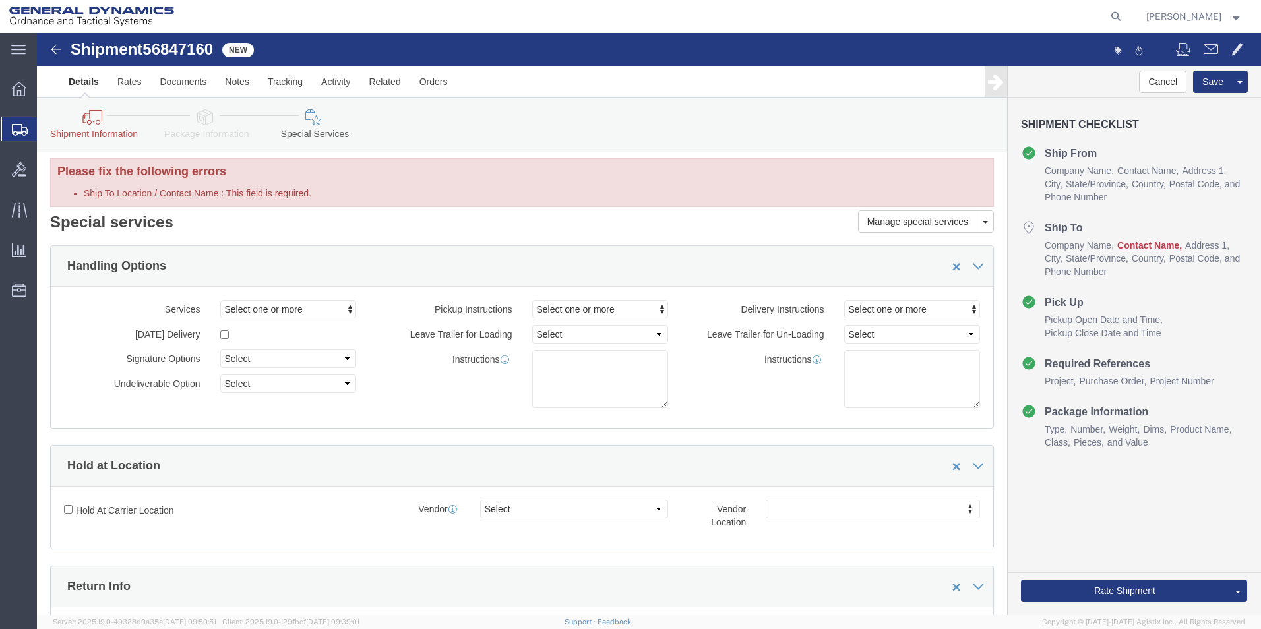
scroll to position [0, 0]
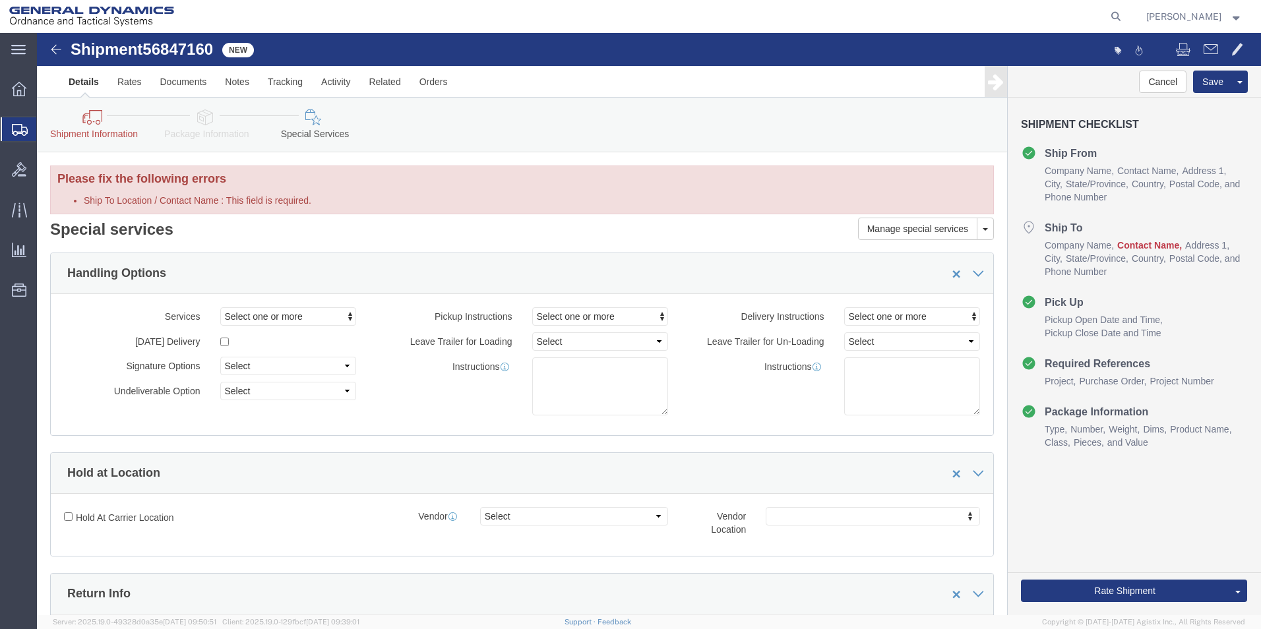
click link "Shipment Information"
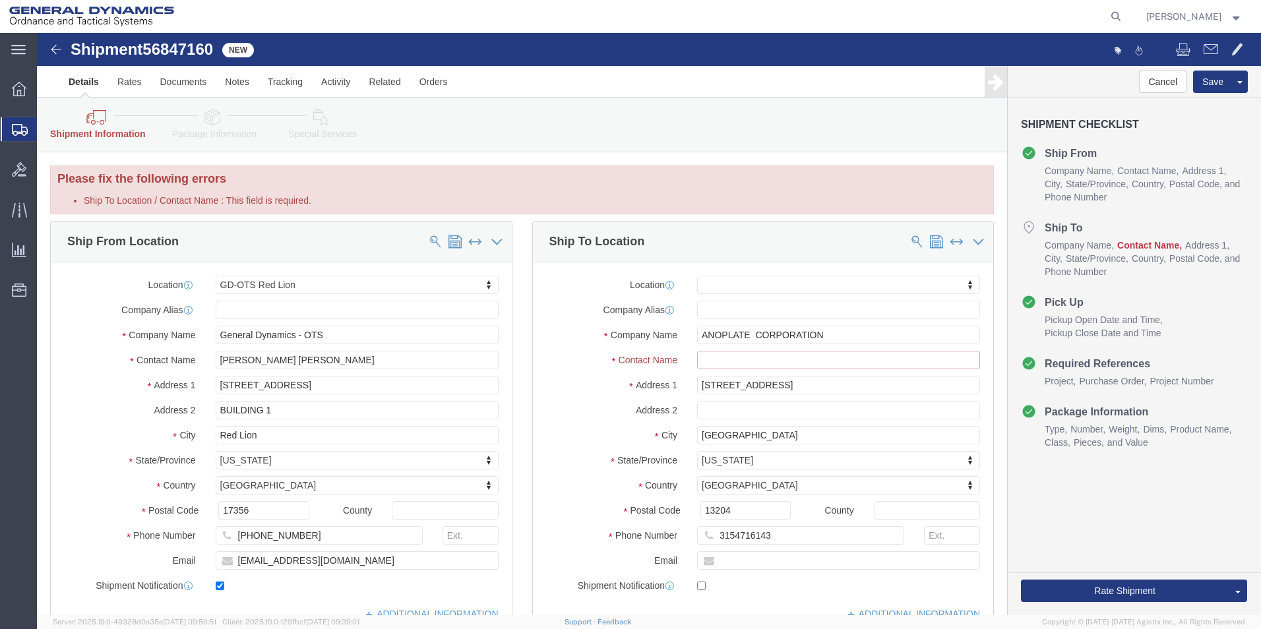
click input "Ship To Location / Contact Name : This field is required."
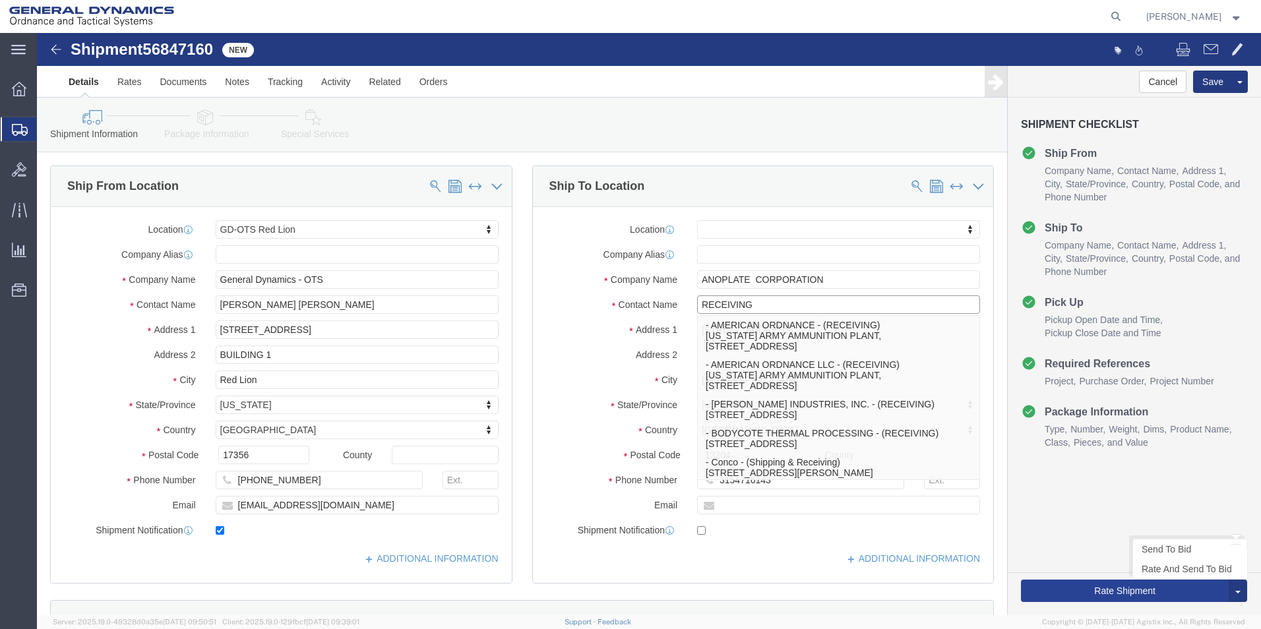
type input "RECEIVING"
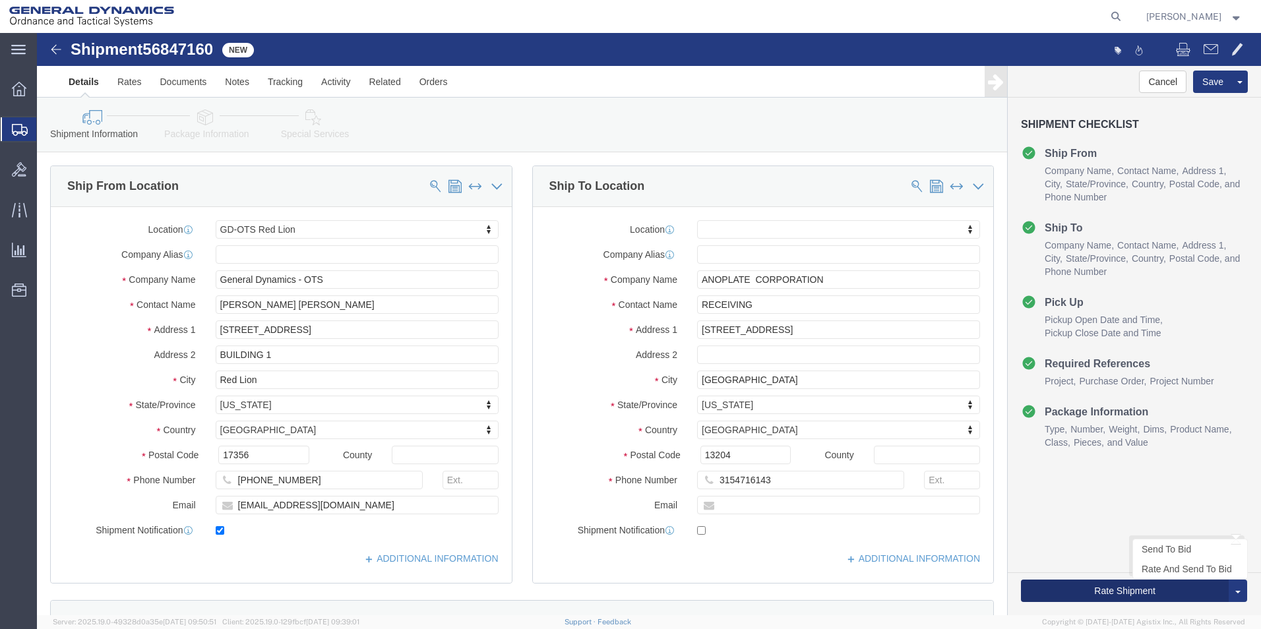
click button "Rate Shipment"
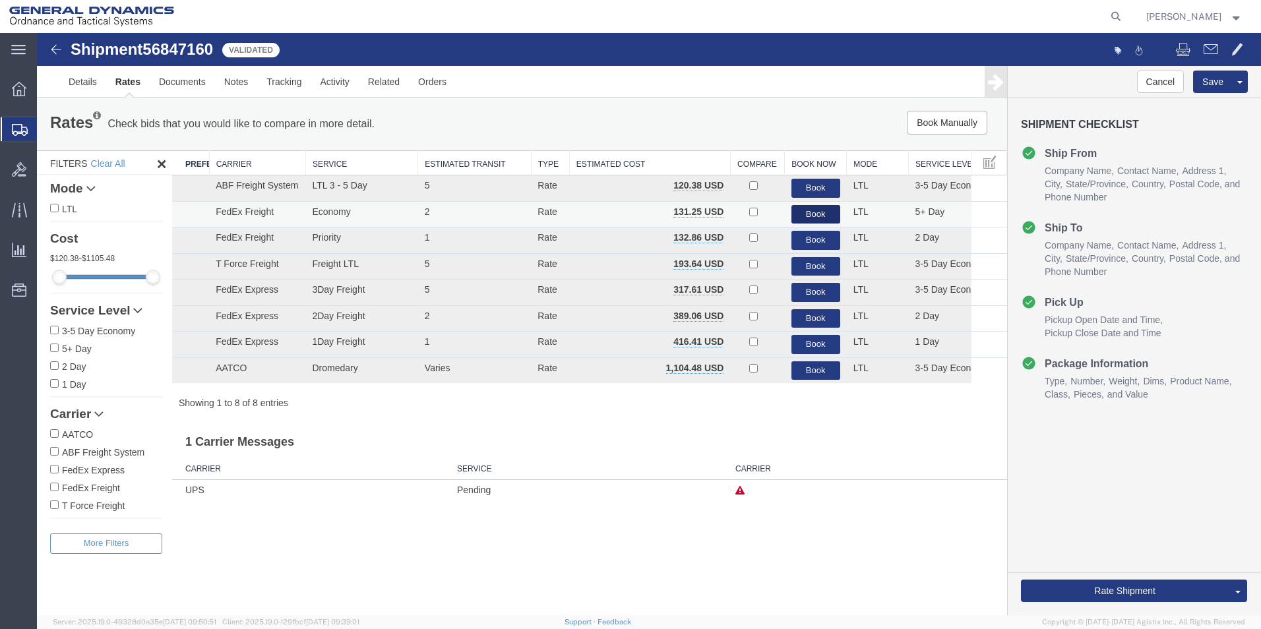
click at [816, 210] on button "Book" at bounding box center [816, 214] width 49 height 19
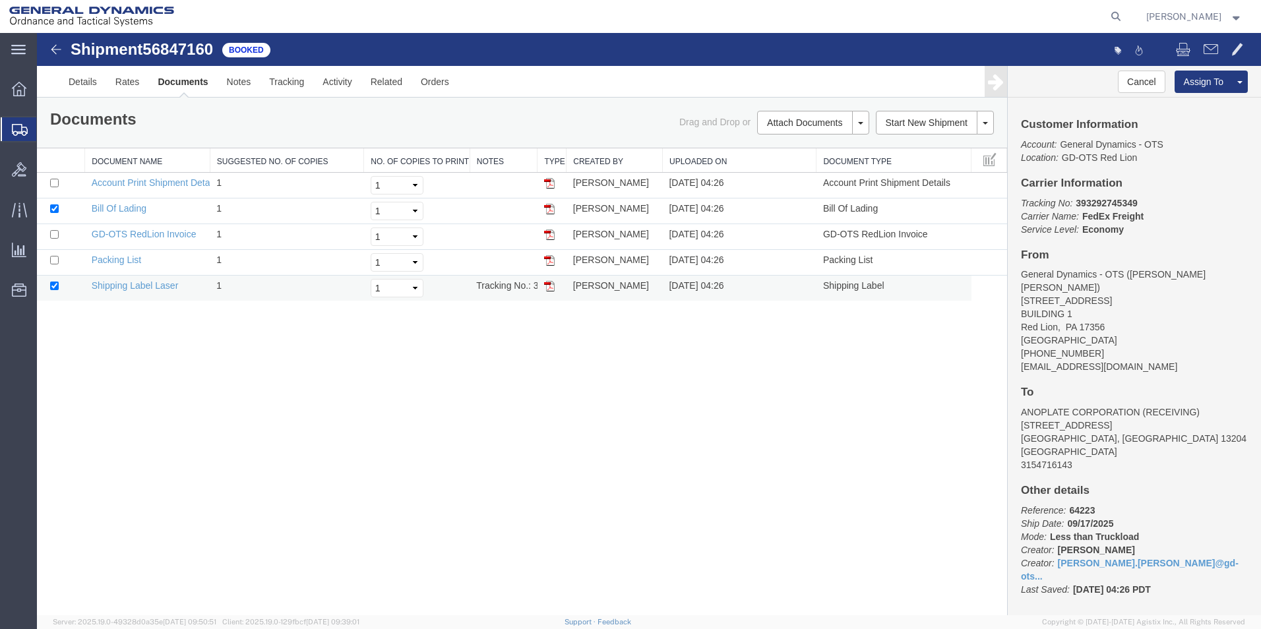
click at [551, 283] on img at bounding box center [549, 286] width 11 height 11
click at [552, 208] on img at bounding box center [549, 209] width 11 height 11
